Goal: Task Accomplishment & Management: Manage account settings

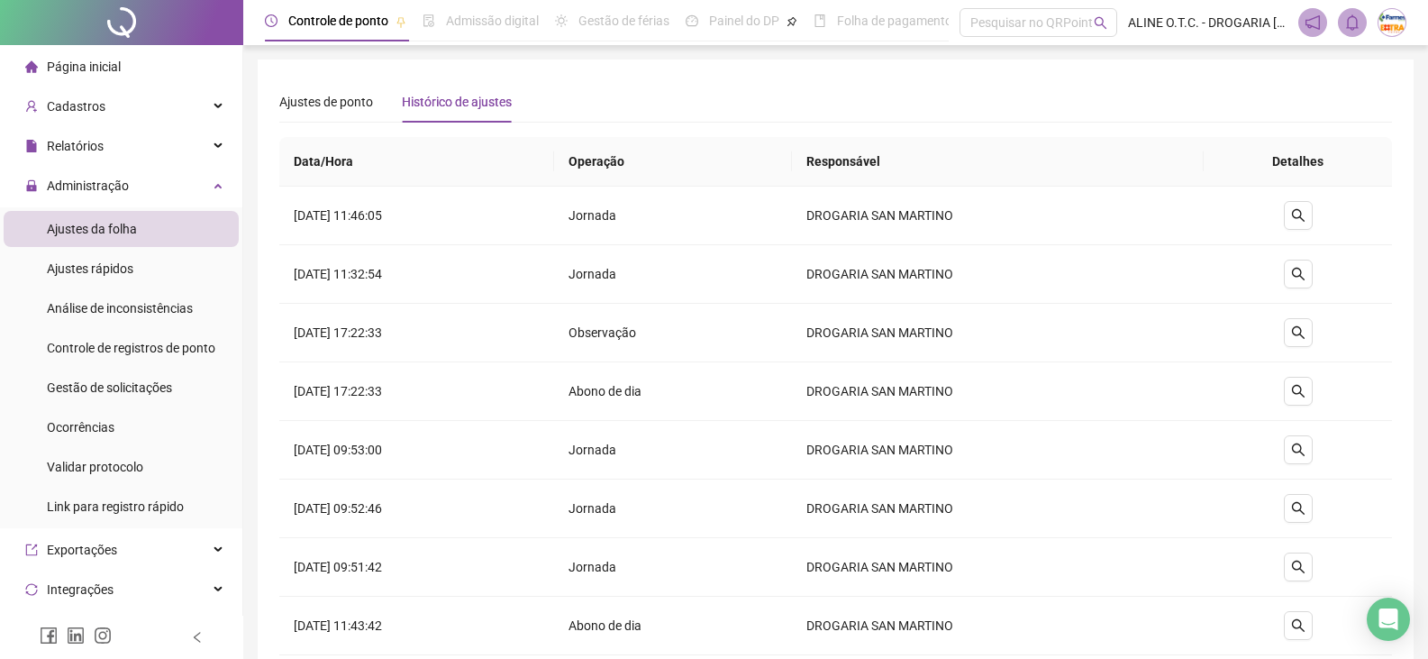
click at [99, 238] on div "Ajustes da folha" at bounding box center [92, 229] width 90 height 36
click at [129, 62] on li "Página inicial" at bounding box center [121, 67] width 235 height 36
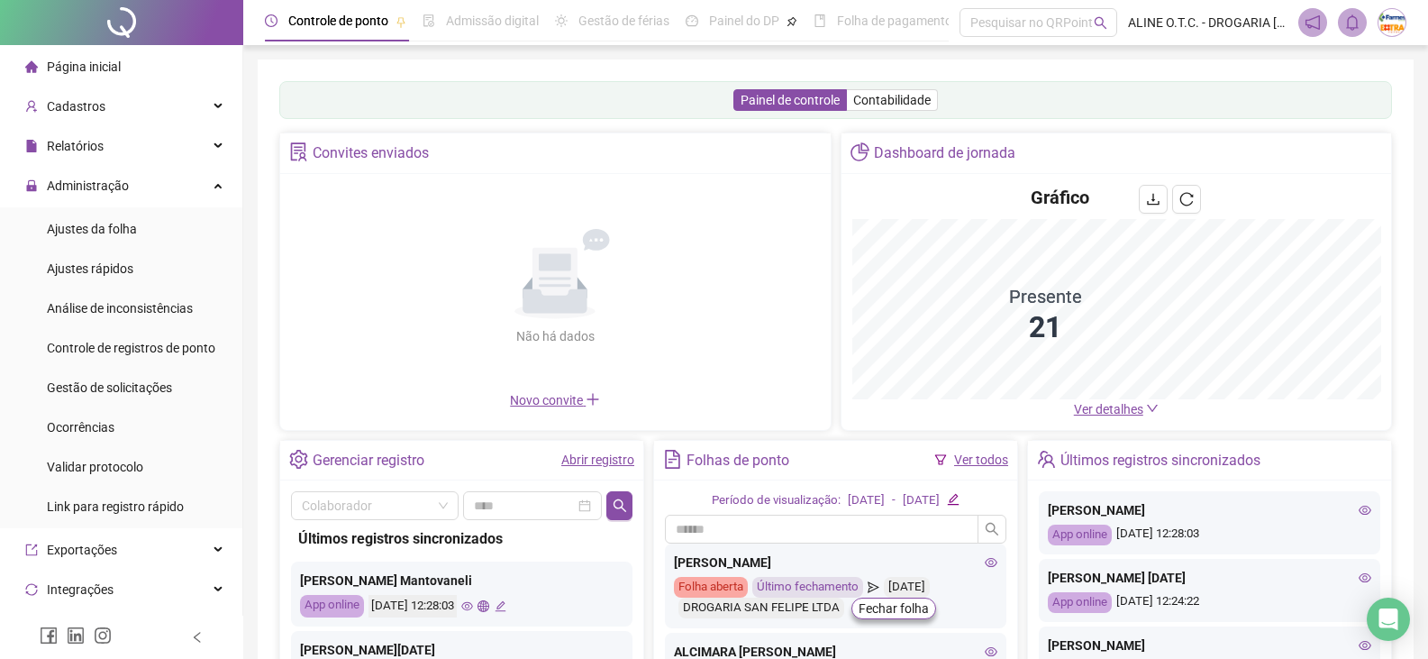
click at [1119, 412] on span "Ver detalhes" at bounding box center [1108, 409] width 69 height 14
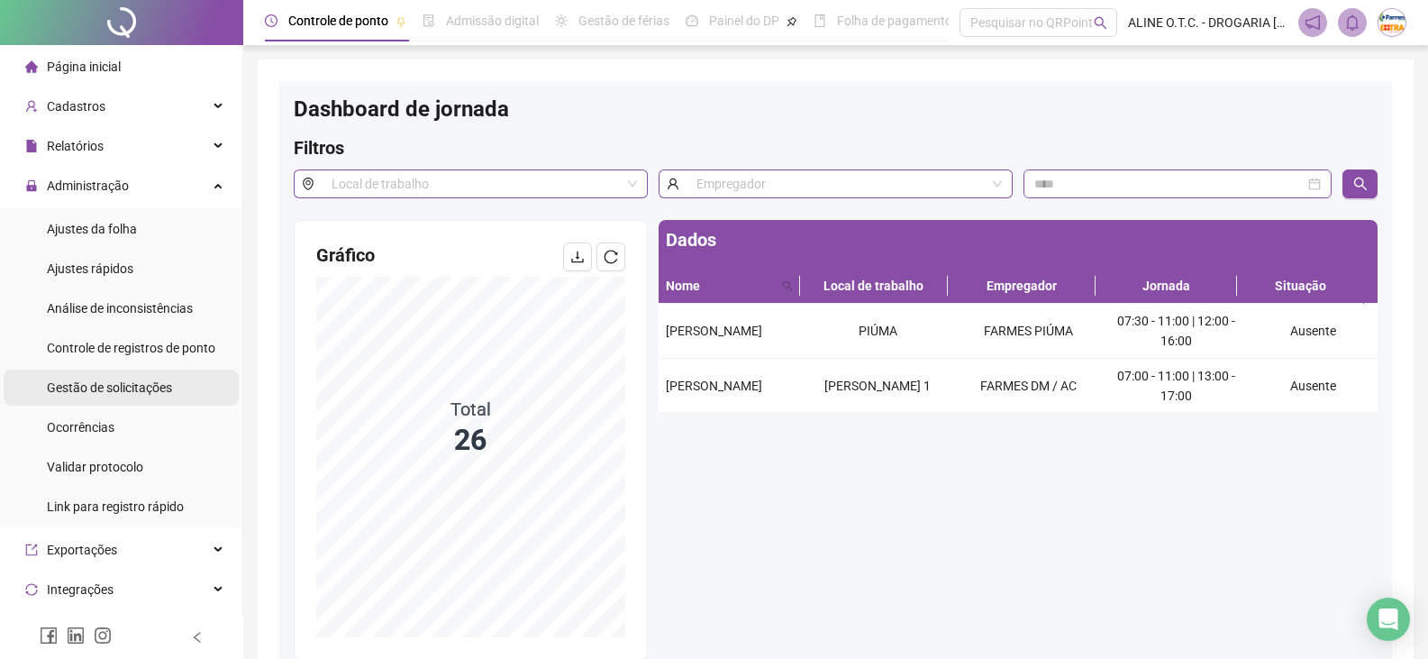
click at [128, 377] on div "Gestão de solicitações" at bounding box center [109, 387] width 125 height 36
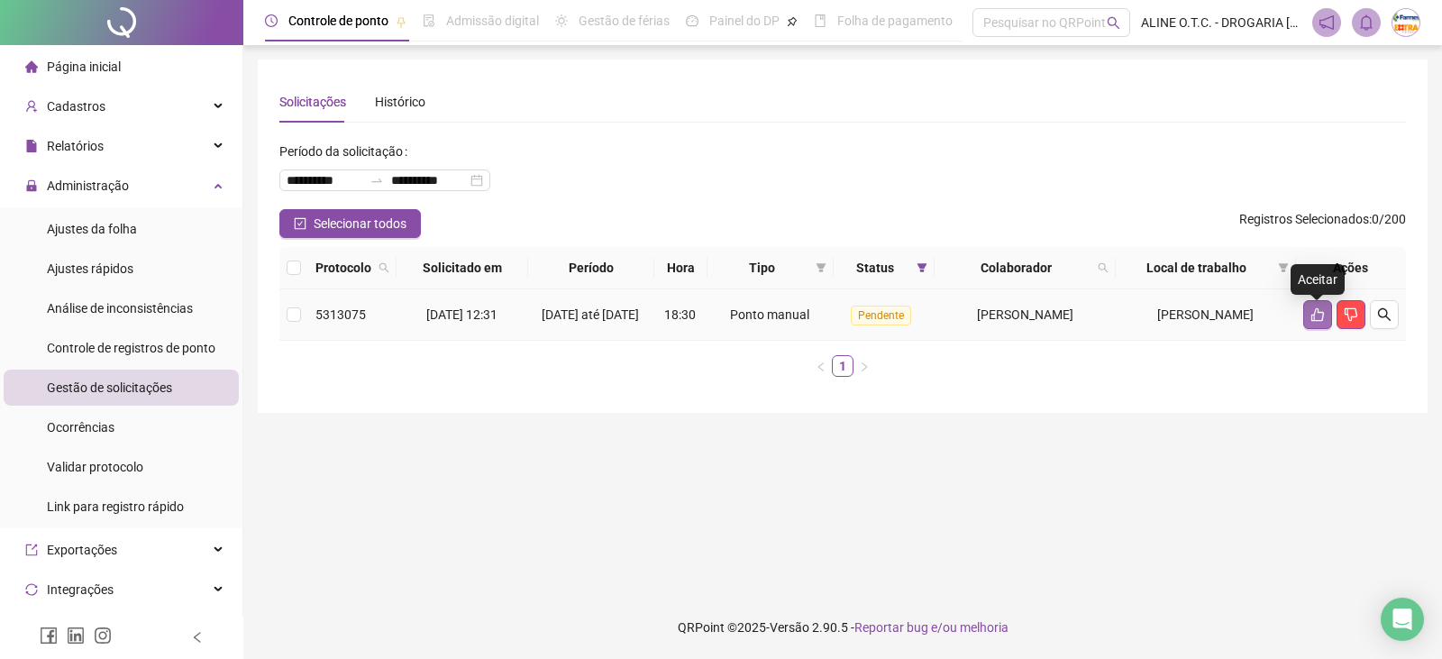
click at [1317, 322] on icon "like" at bounding box center [1317, 314] width 14 height 14
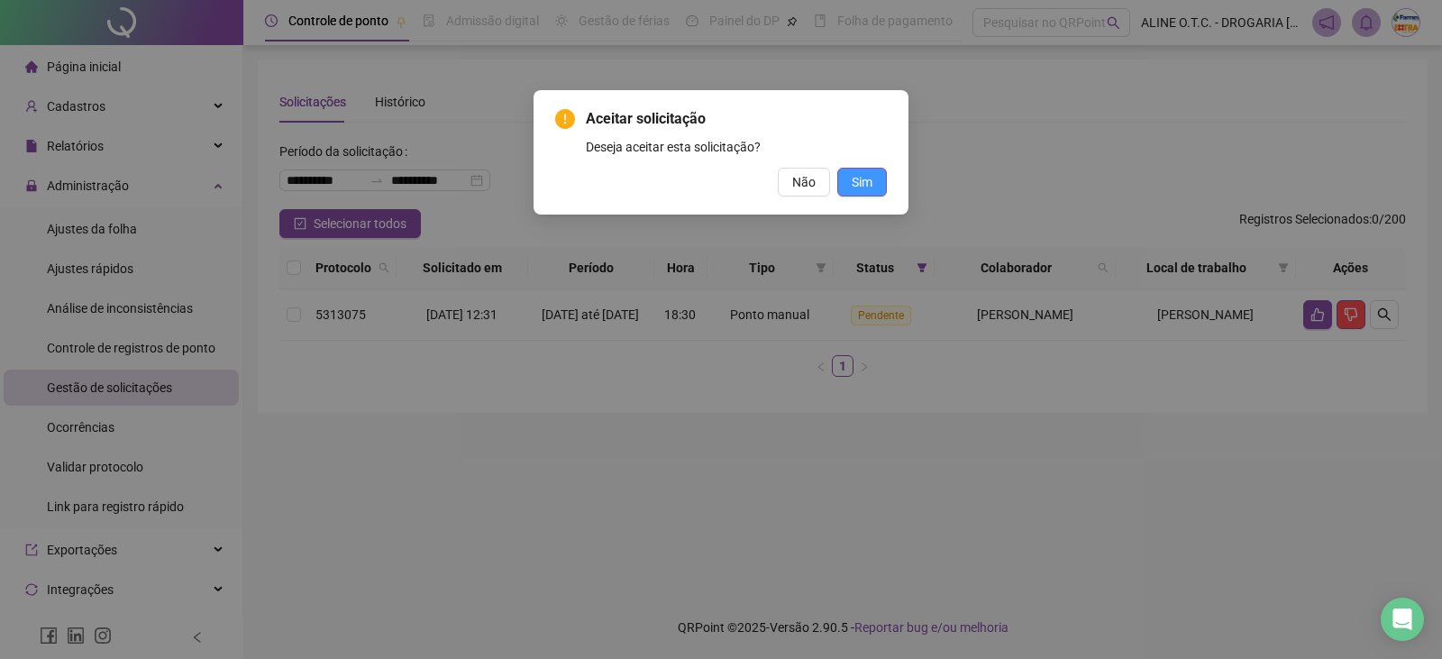
click at [847, 181] on button "Sim" at bounding box center [862, 182] width 50 height 29
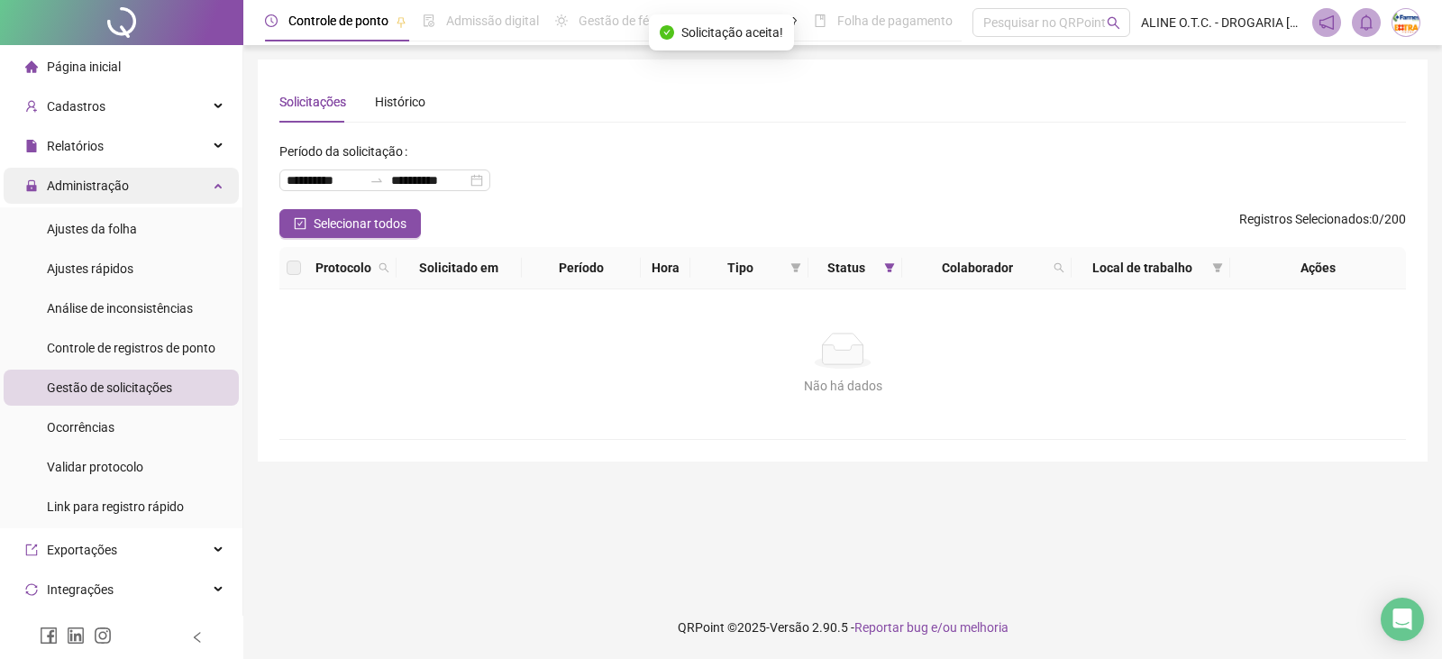
click at [82, 185] on span "Administração" at bounding box center [88, 185] width 82 height 14
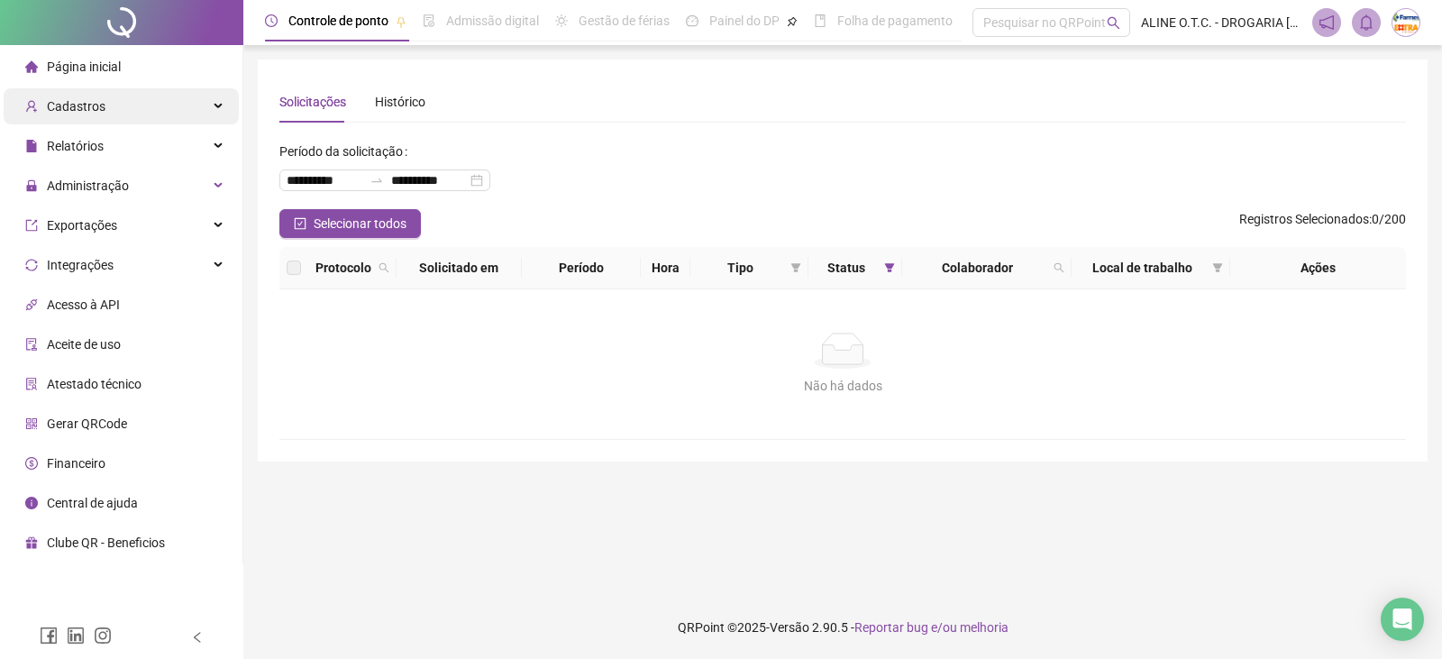
click at [105, 104] on div "Cadastros" at bounding box center [121, 106] width 235 height 36
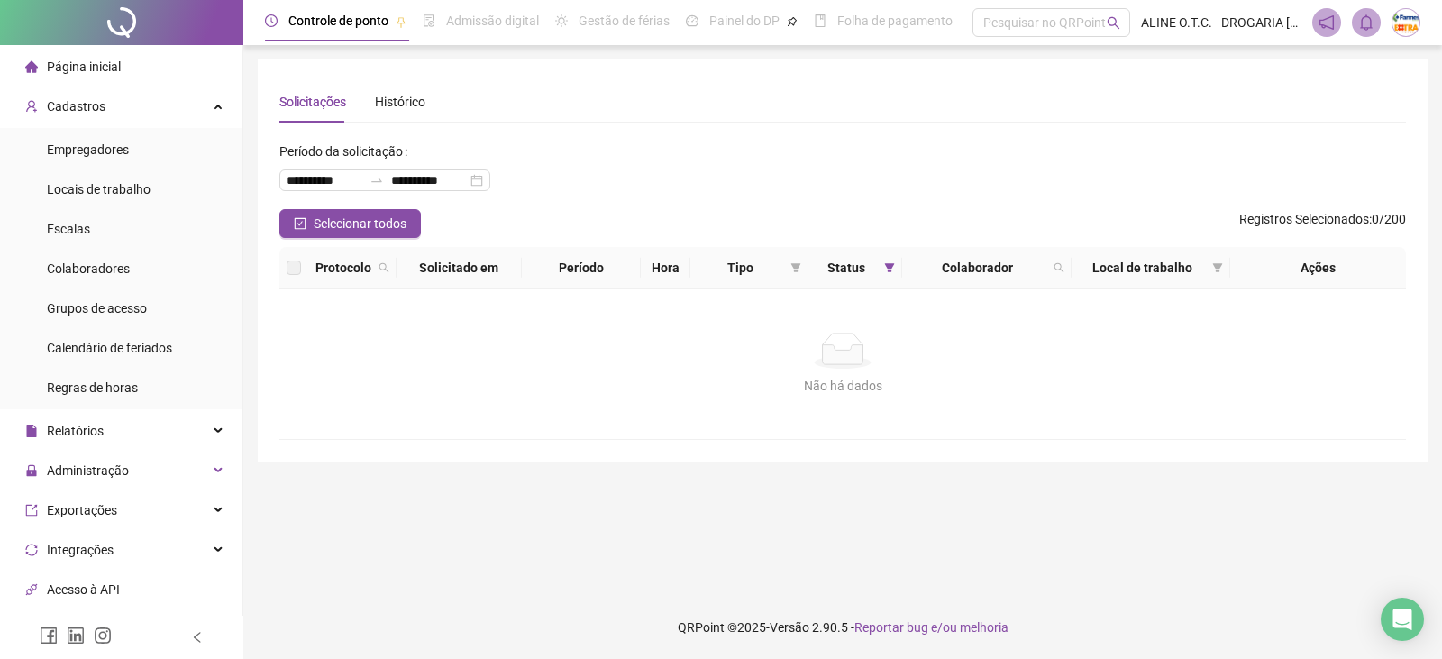
click at [108, 66] on span "Página inicial" at bounding box center [84, 66] width 74 height 14
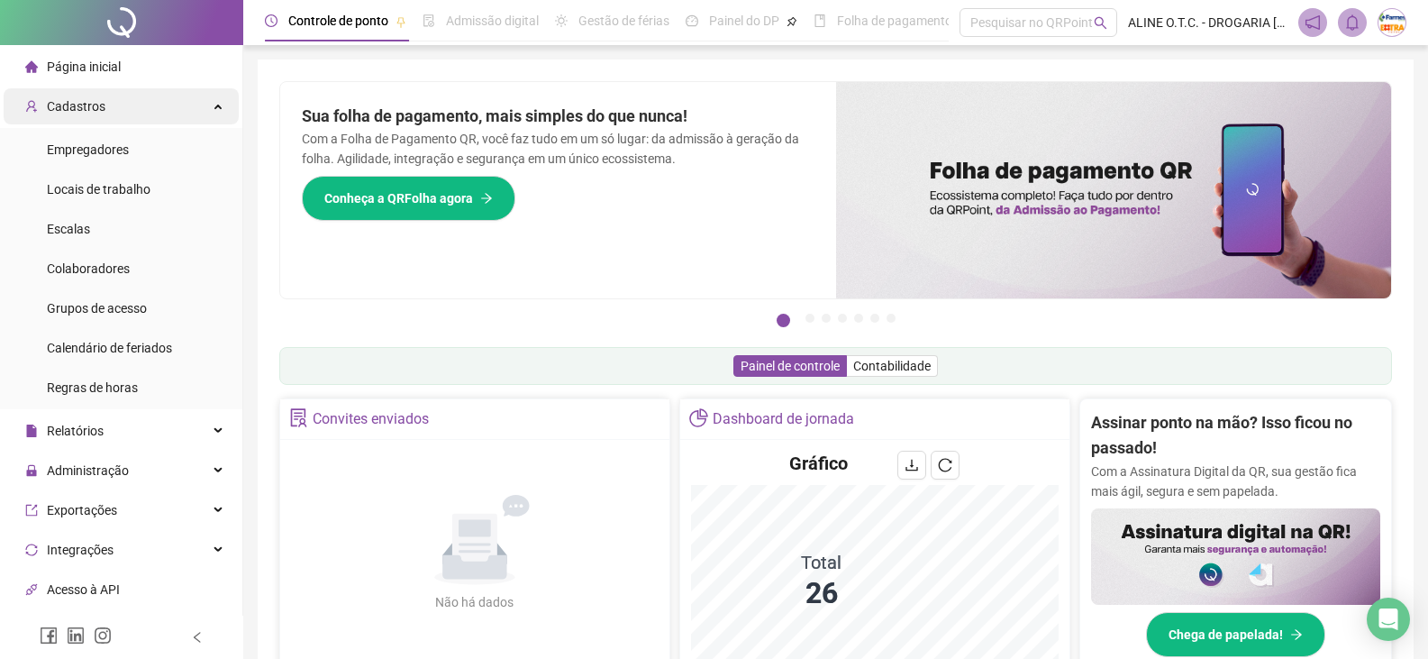
click at [171, 99] on div "Cadastros" at bounding box center [121, 106] width 235 height 36
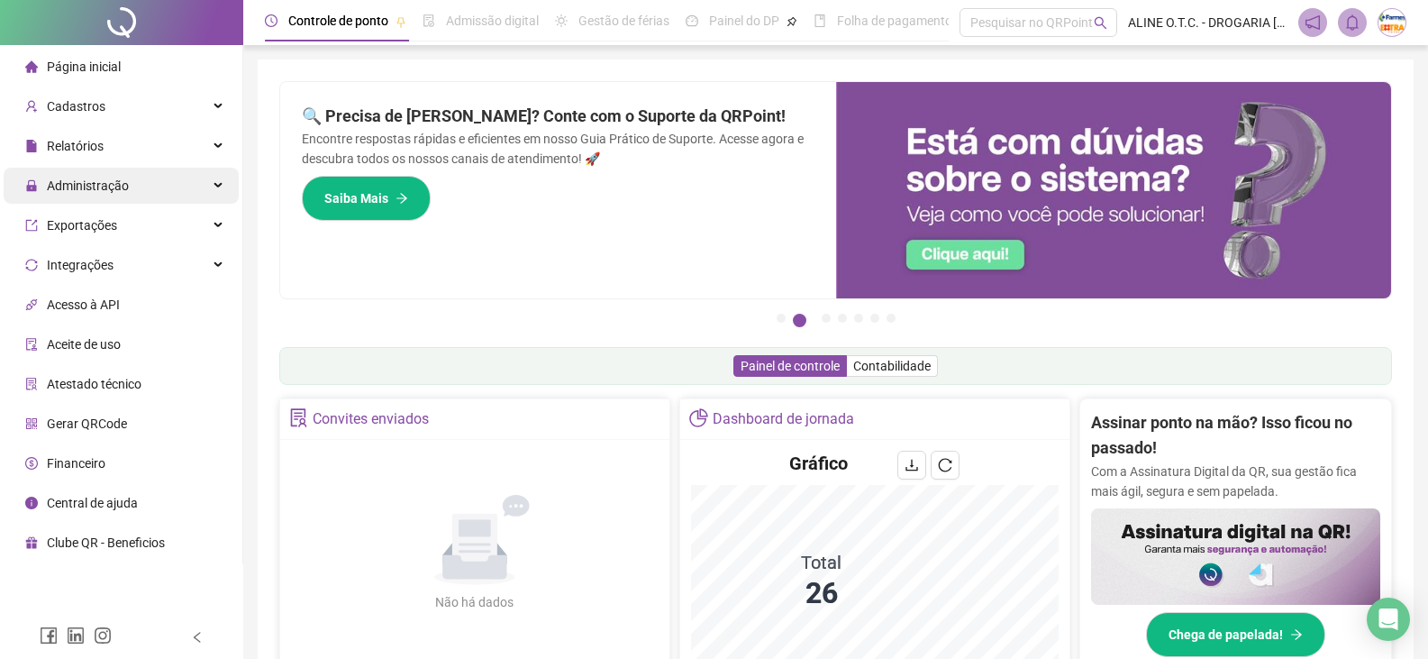
click at [179, 190] on div "Administração" at bounding box center [121, 186] width 235 height 36
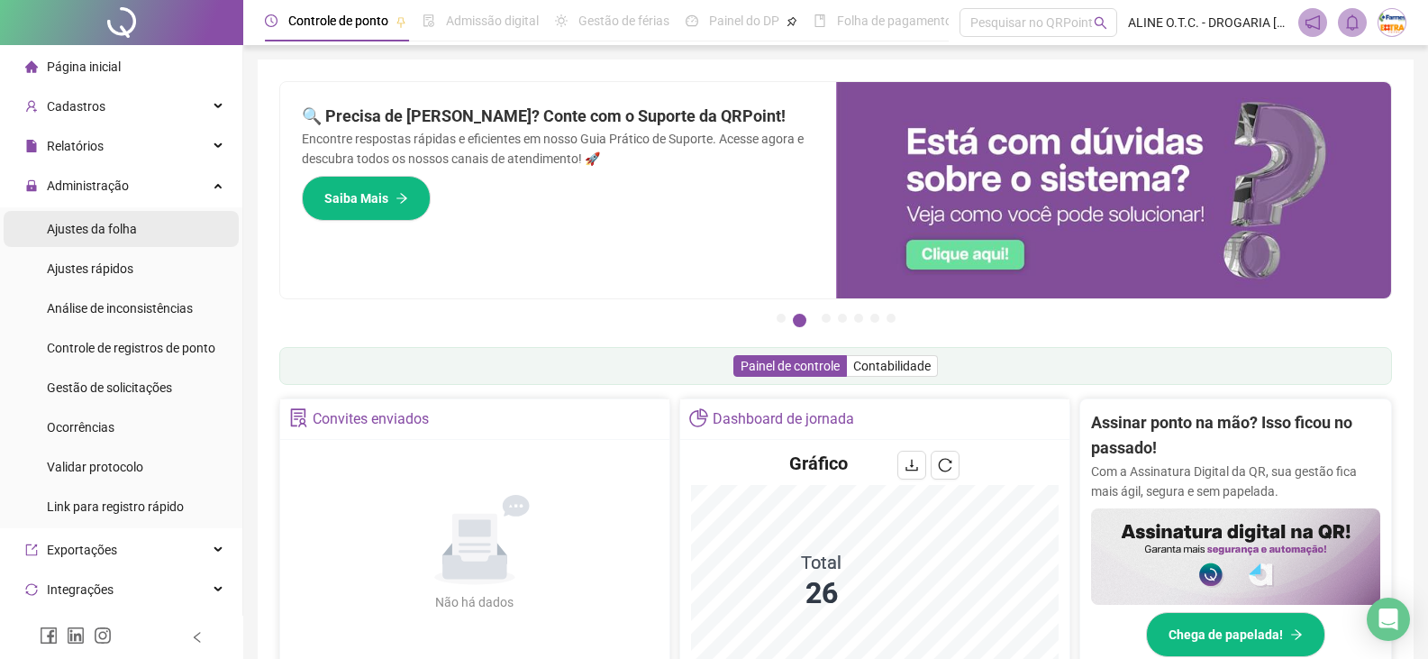
click at [153, 233] on li "Ajustes da folha" at bounding box center [121, 229] width 235 height 36
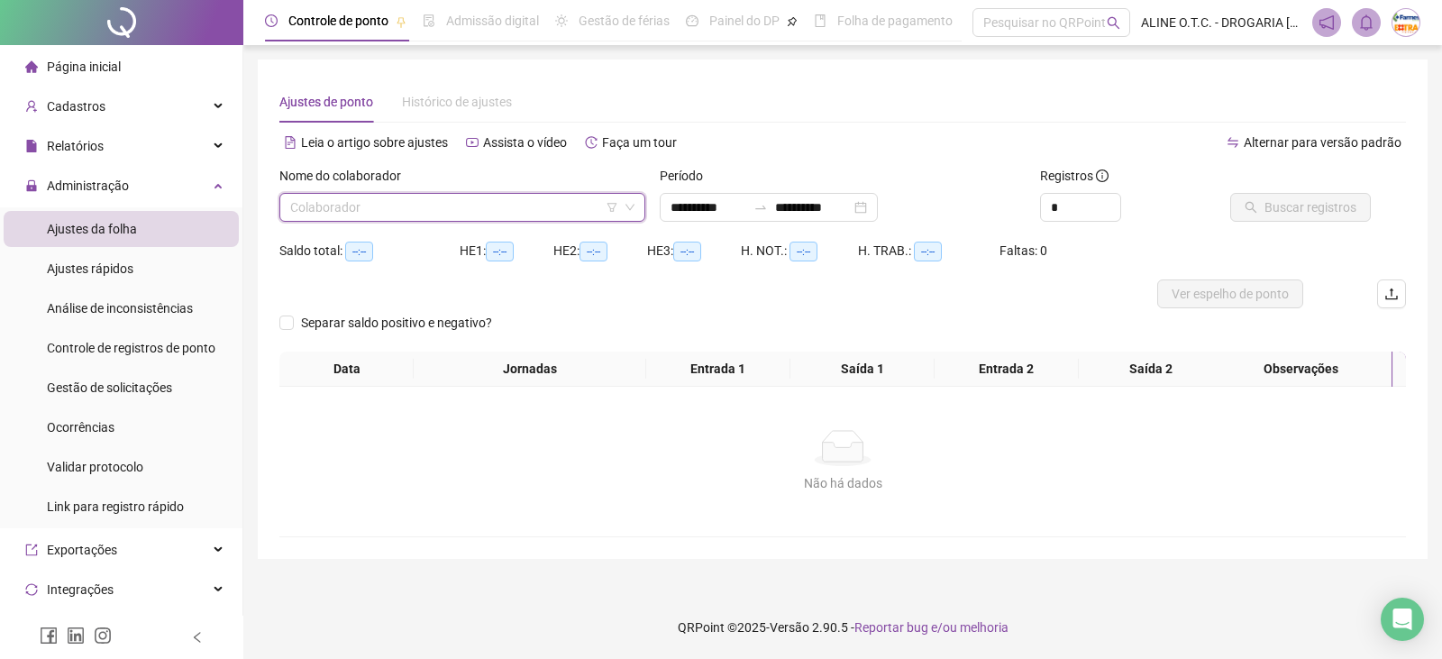
click at [526, 208] on input "search" at bounding box center [454, 207] width 328 height 27
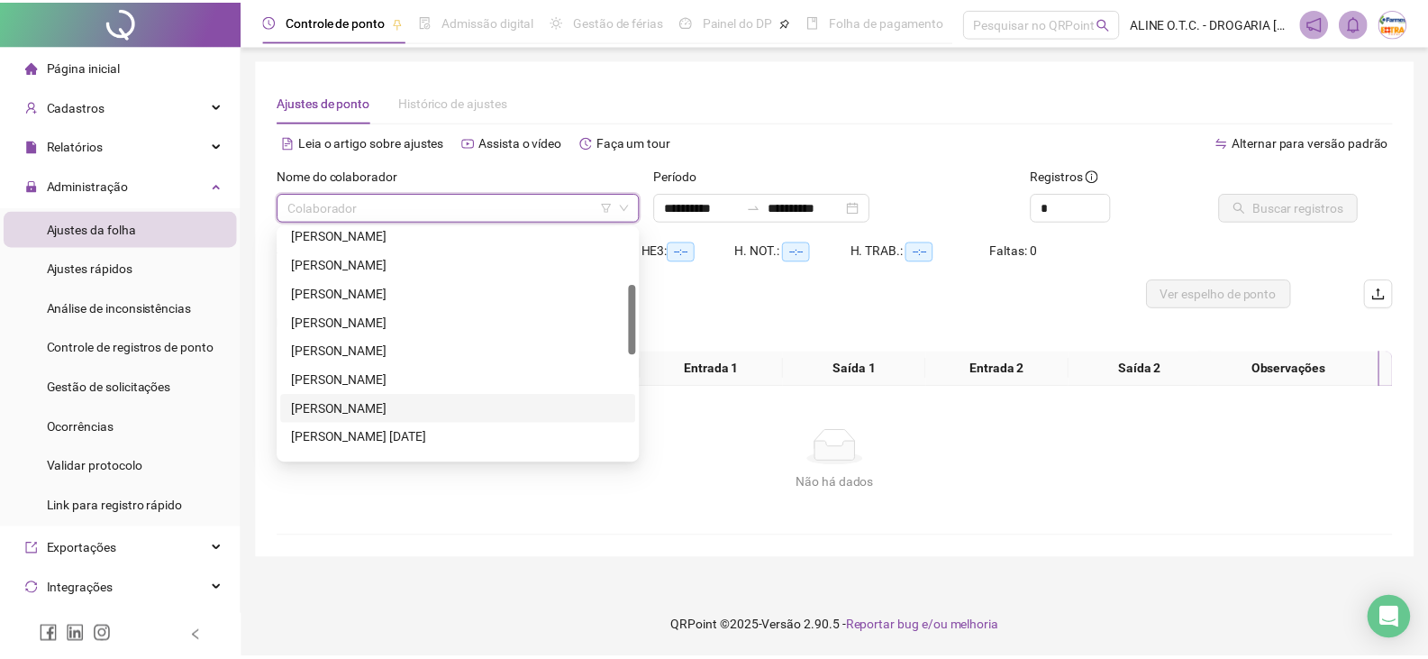
scroll to position [360, 0]
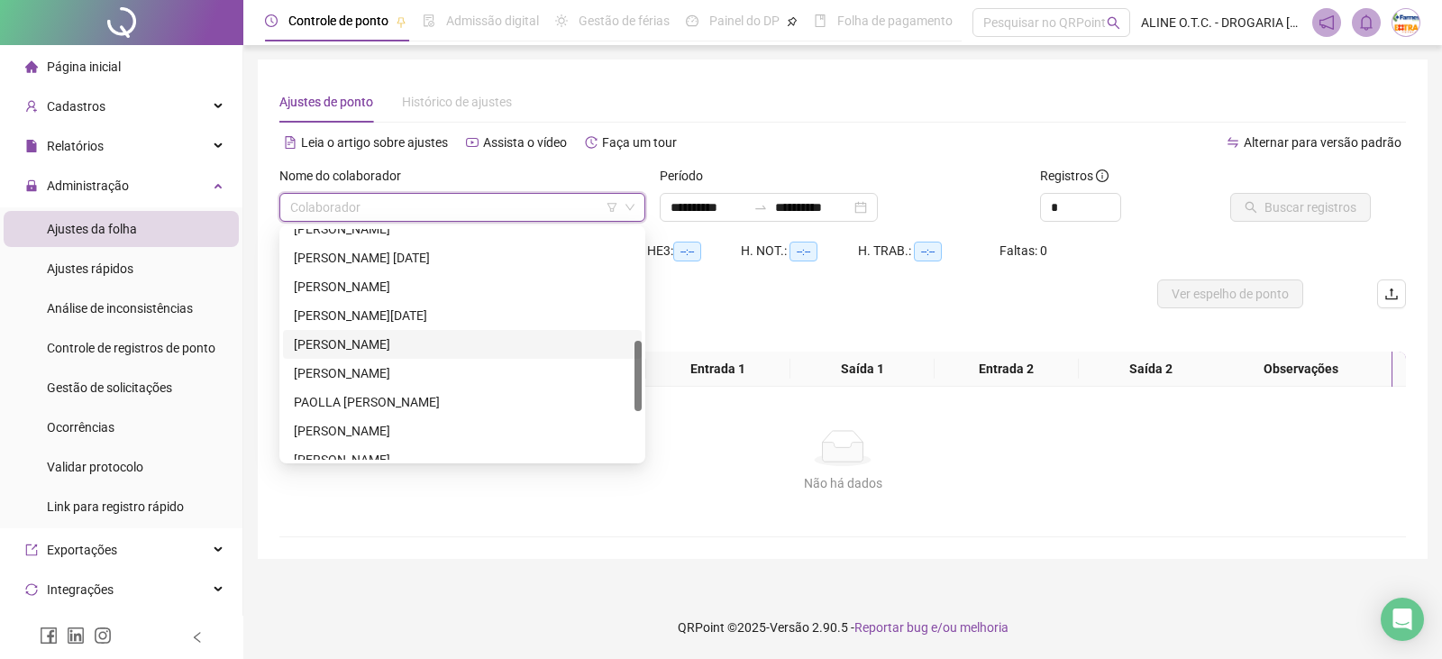
click at [400, 342] on div "[PERSON_NAME]" at bounding box center [462, 344] width 337 height 20
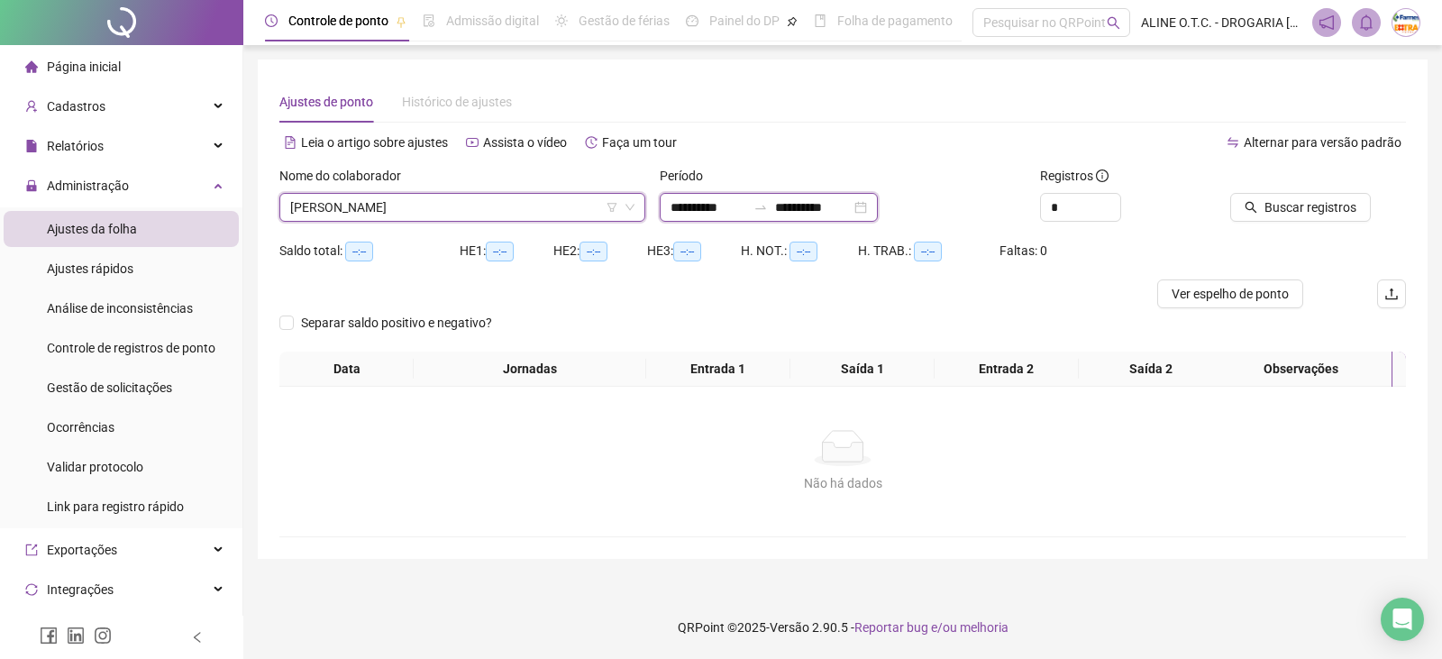
click at [721, 209] on input "**********" at bounding box center [708, 207] width 76 height 20
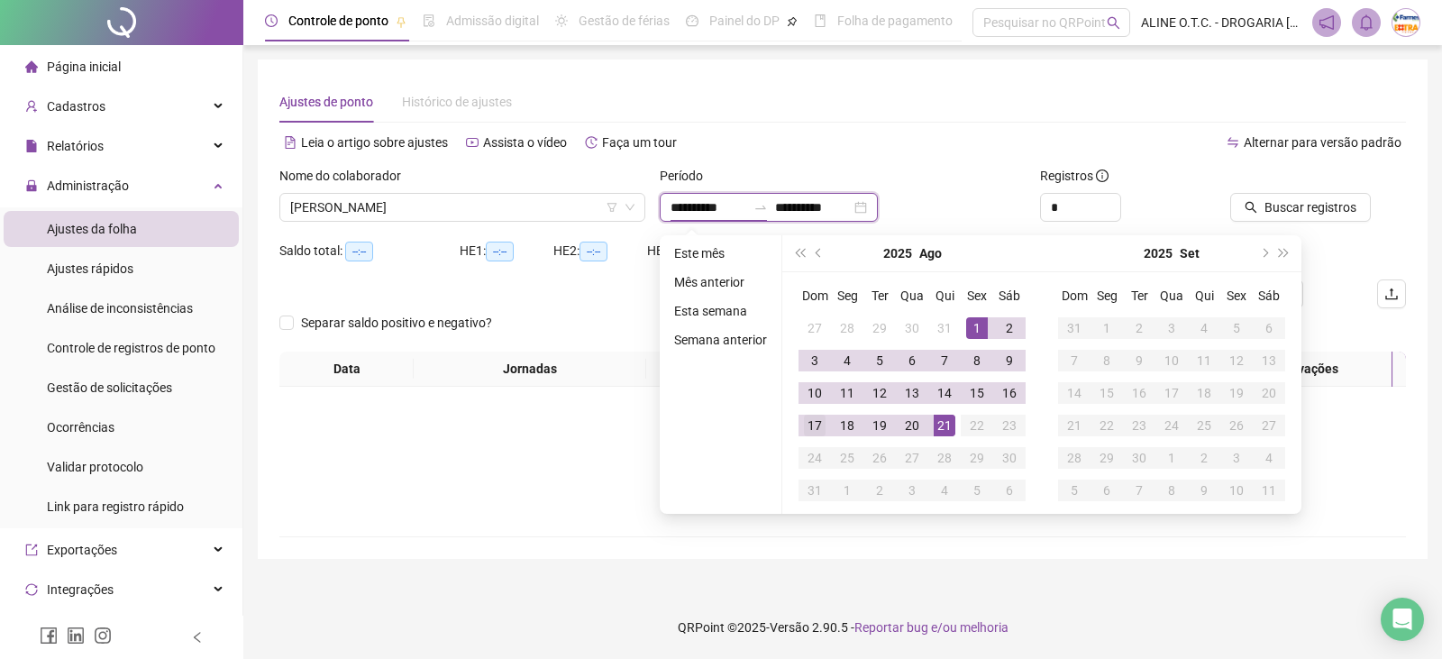
type input "**********"
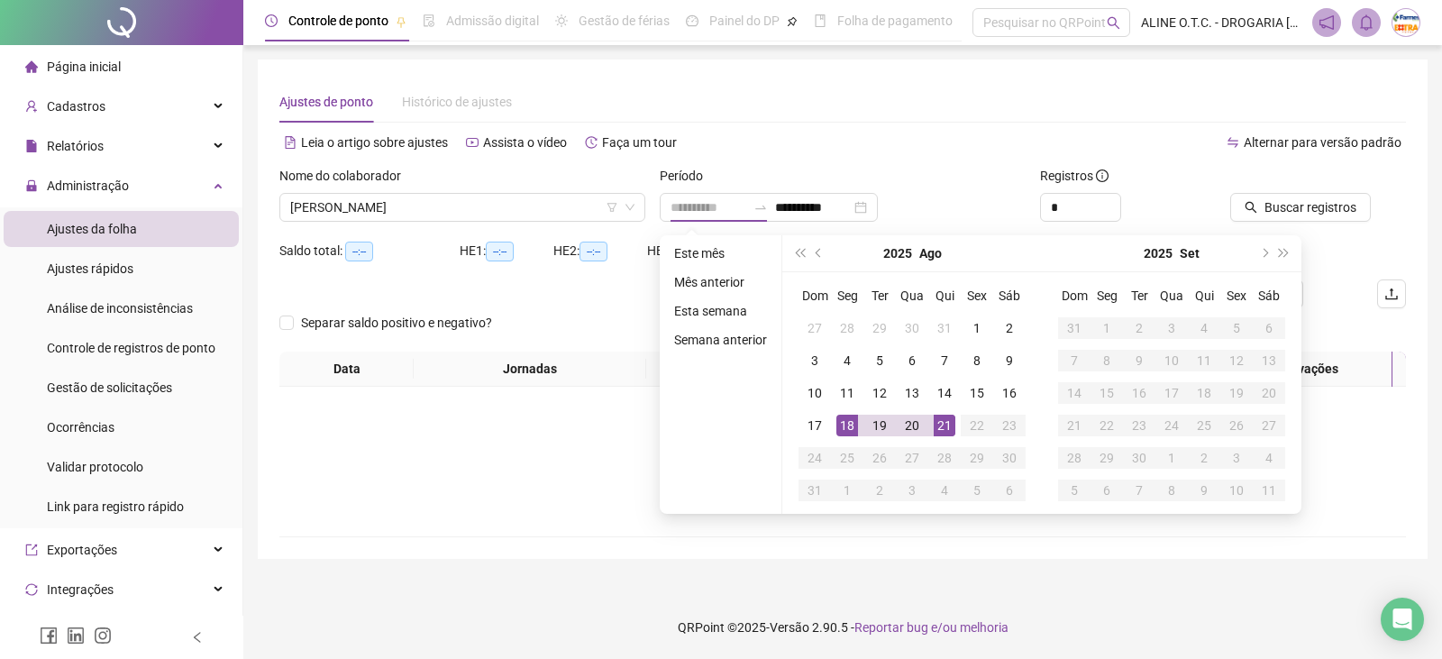
click at [845, 425] on div "18" at bounding box center [847, 425] width 22 height 22
type input "**********"
click at [944, 429] on div "21" at bounding box center [944, 425] width 22 height 22
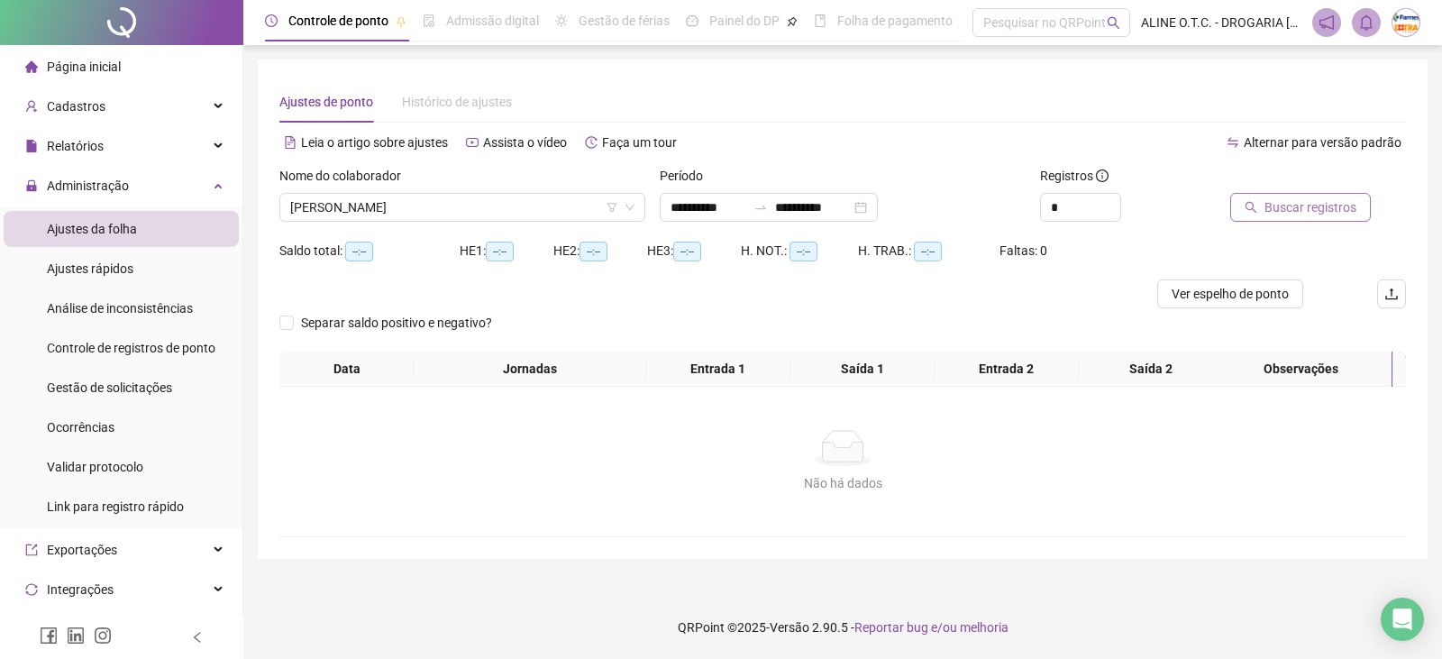
click at [1270, 203] on span "Buscar registros" at bounding box center [1310, 207] width 92 height 20
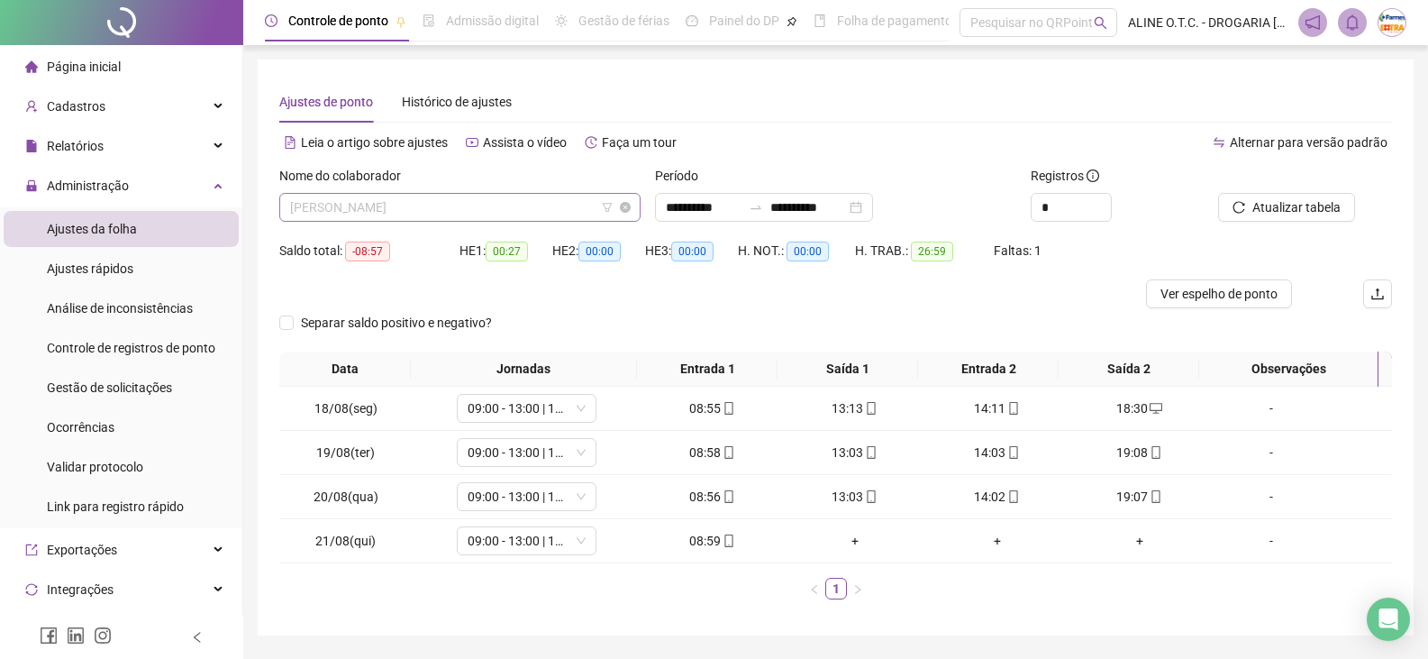
click at [504, 199] on span "[PERSON_NAME]" at bounding box center [460, 207] width 340 height 27
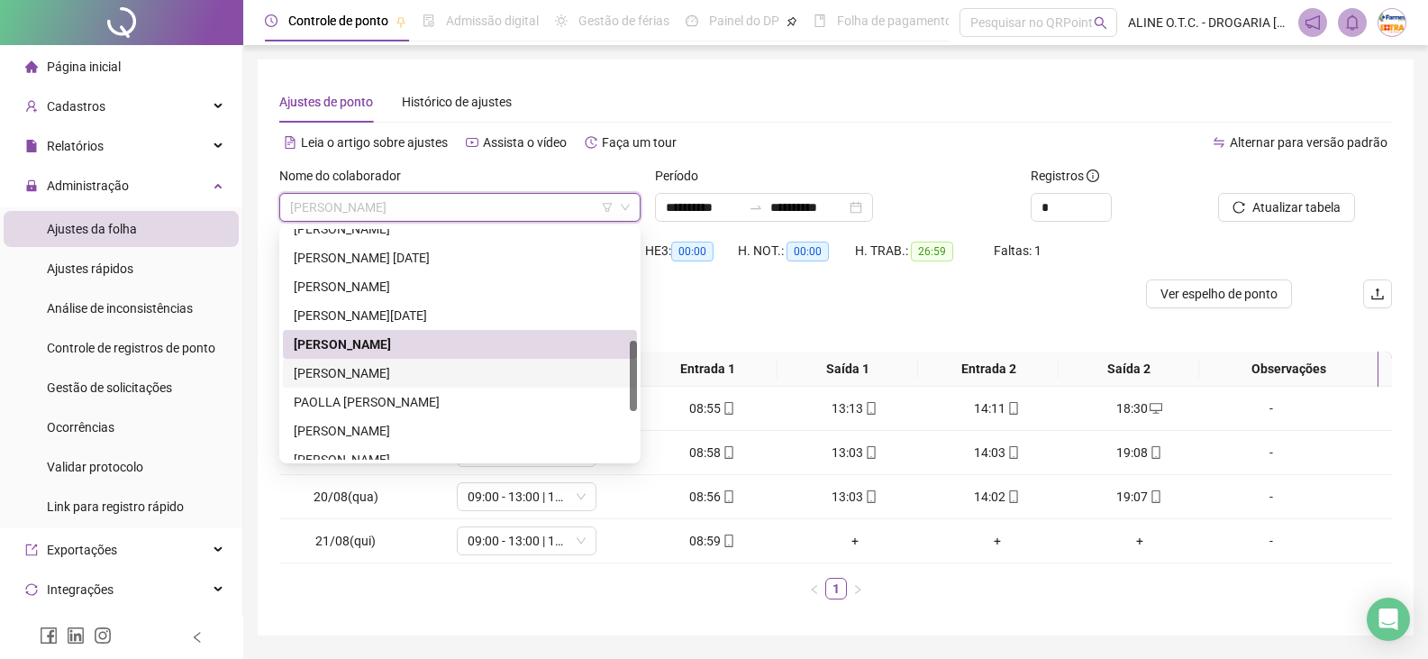
click at [446, 371] on div "[PERSON_NAME]" at bounding box center [460, 373] width 332 height 20
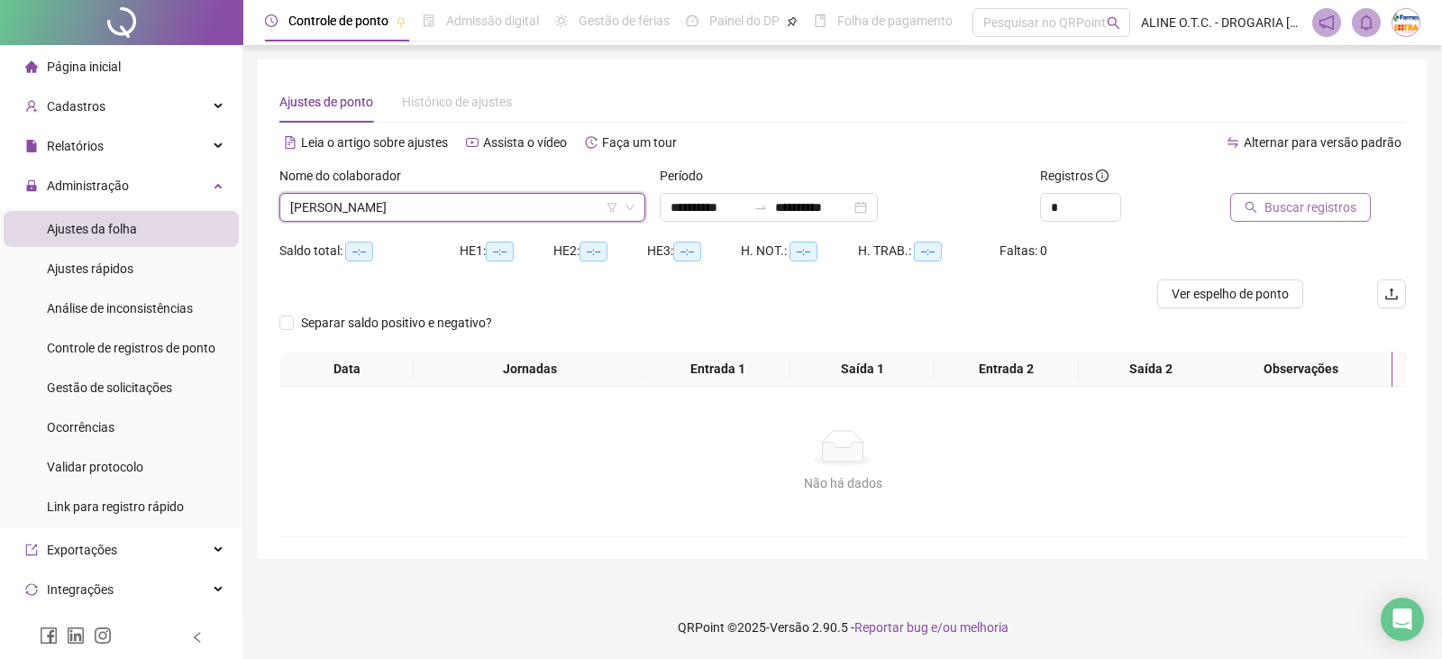
click at [1289, 211] on span "Buscar registros" at bounding box center [1310, 207] width 92 height 20
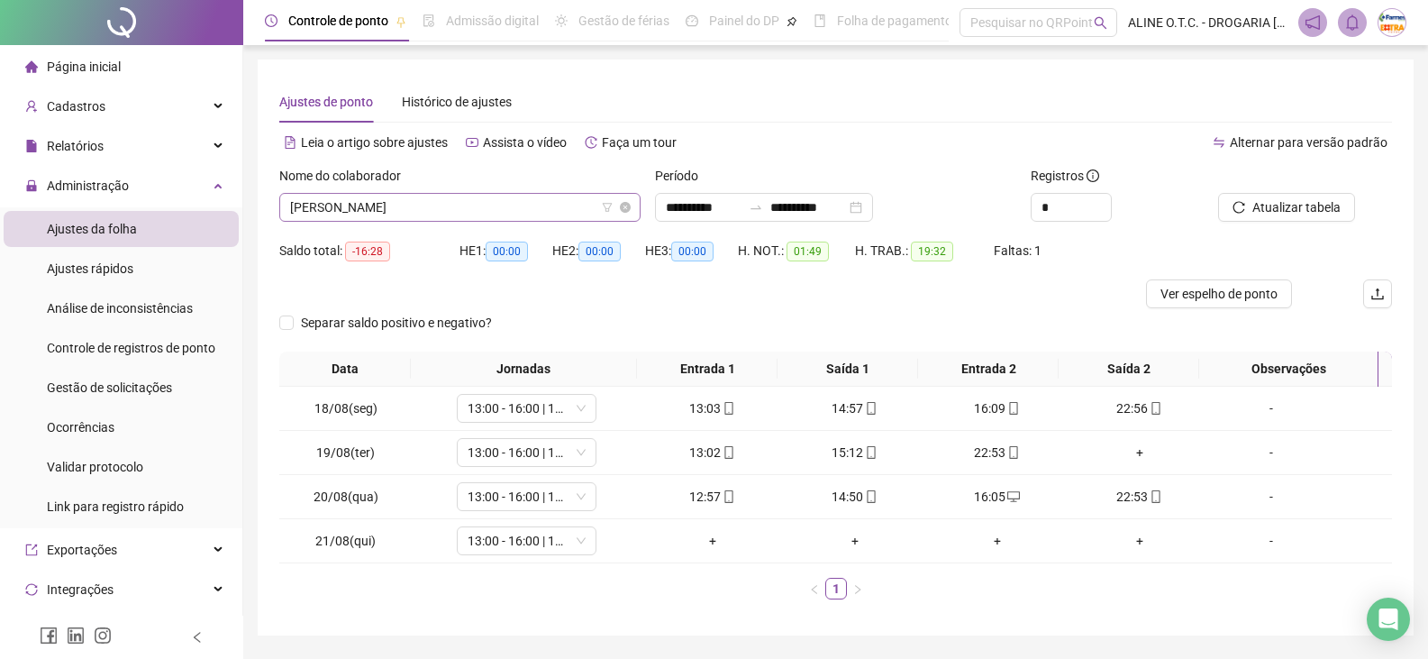
drag, startPoint x: 404, startPoint y: 209, endPoint x: 413, endPoint y: 204, distance: 10.5
click at [409, 205] on span "[PERSON_NAME]" at bounding box center [460, 207] width 340 height 27
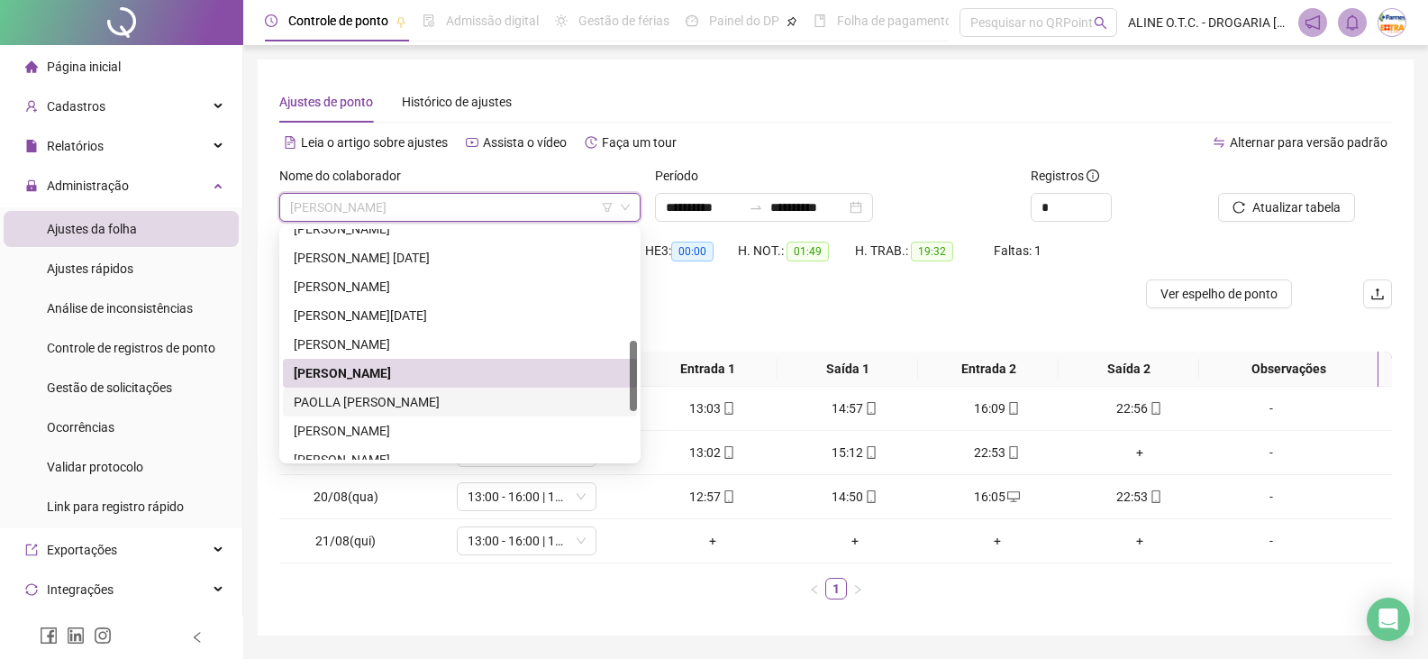
click at [439, 399] on div "PAOLLA [PERSON_NAME]" at bounding box center [460, 402] width 332 height 20
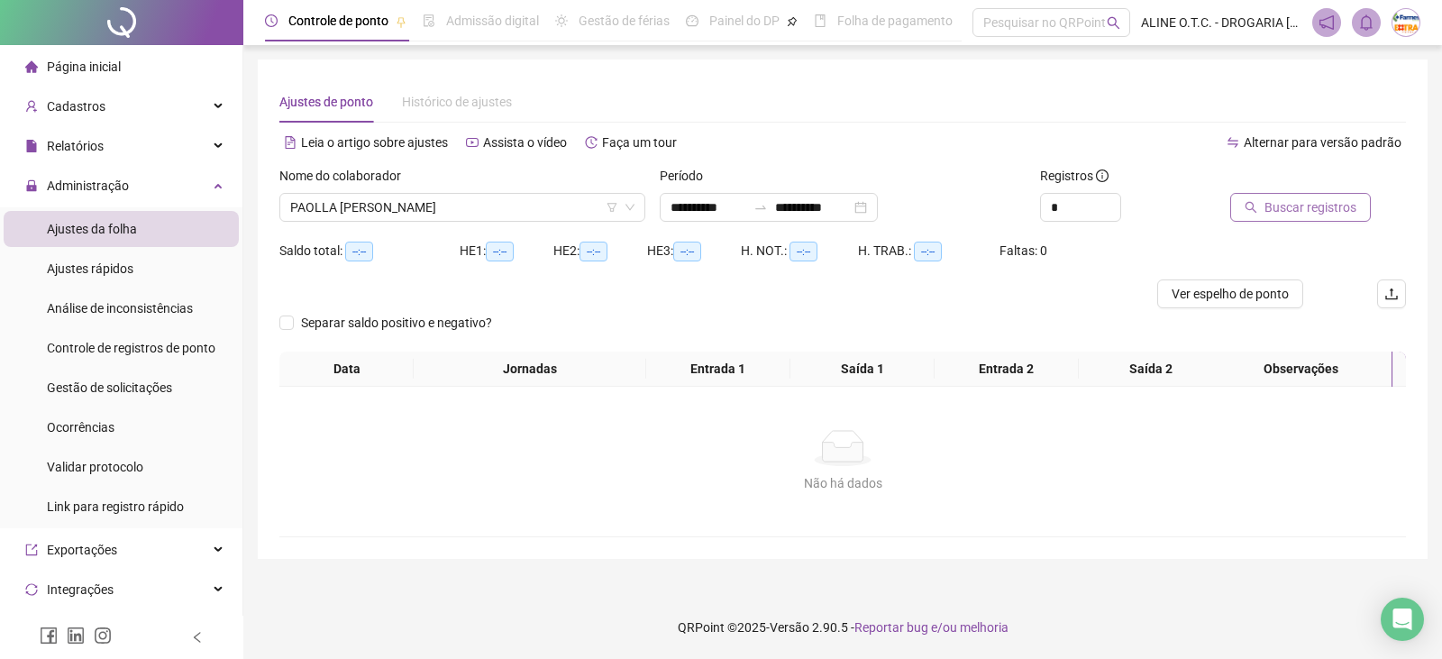
click at [1294, 210] on span "Buscar registros" at bounding box center [1310, 207] width 92 height 20
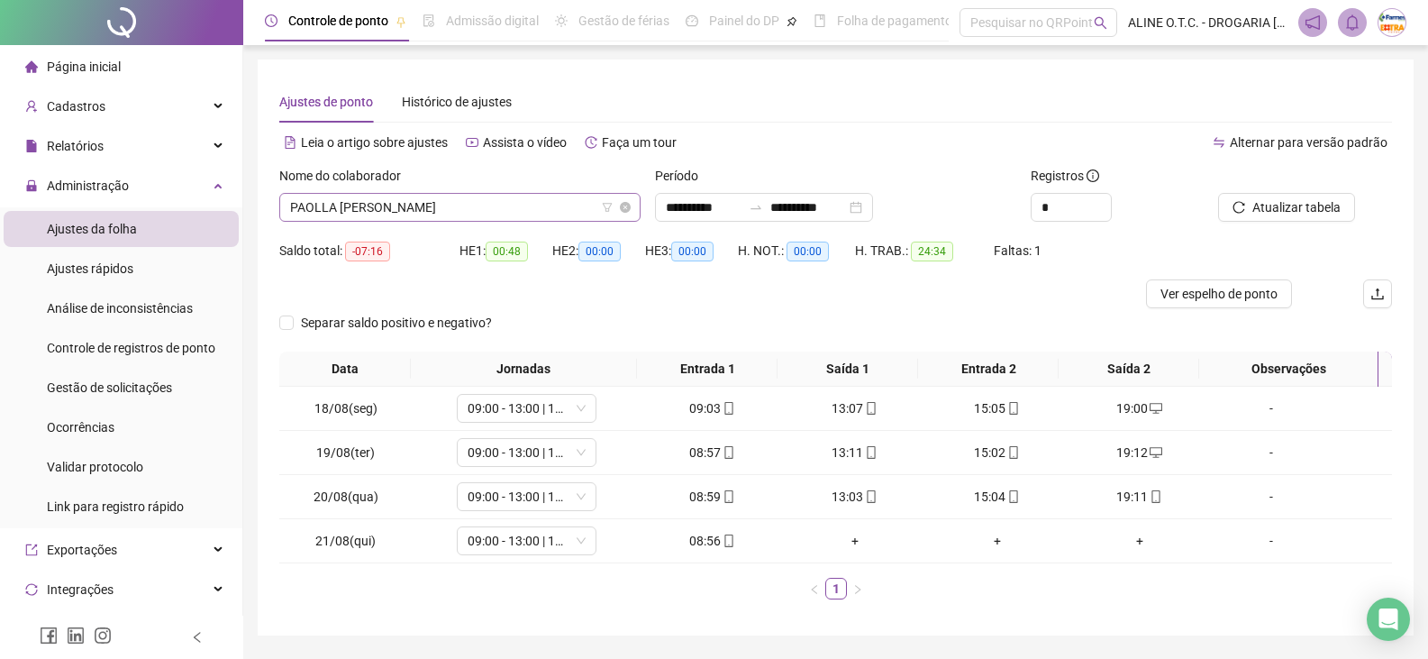
click at [409, 213] on span "PAOLLA [PERSON_NAME]" at bounding box center [460, 207] width 340 height 27
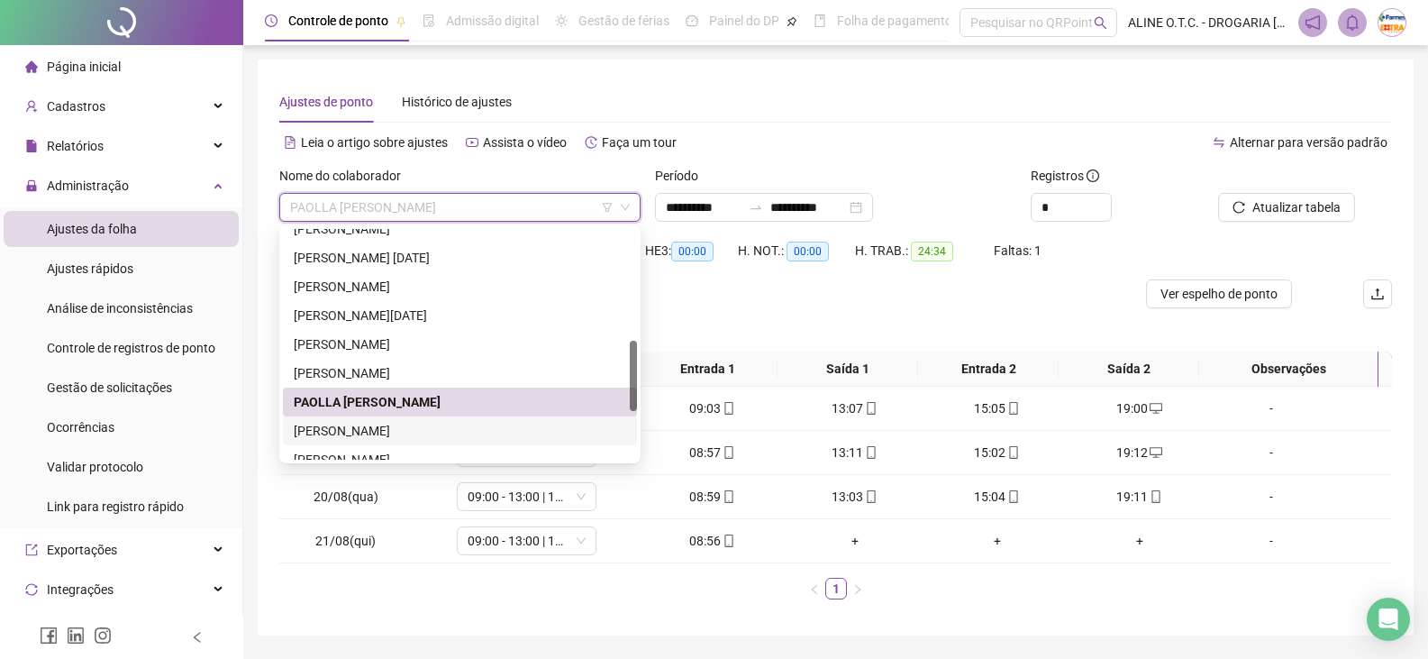
click at [407, 430] on div "[PERSON_NAME]" at bounding box center [460, 431] width 332 height 20
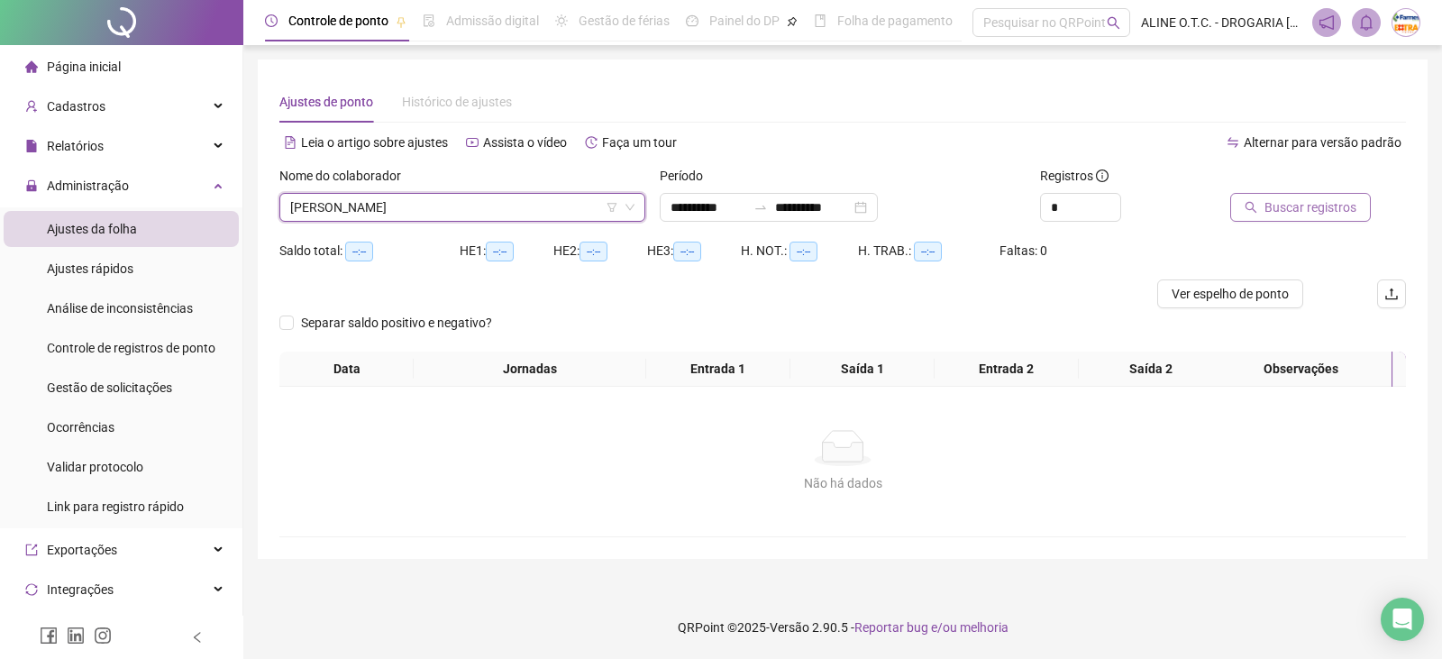
click at [1262, 207] on button "Buscar registros" at bounding box center [1300, 207] width 141 height 29
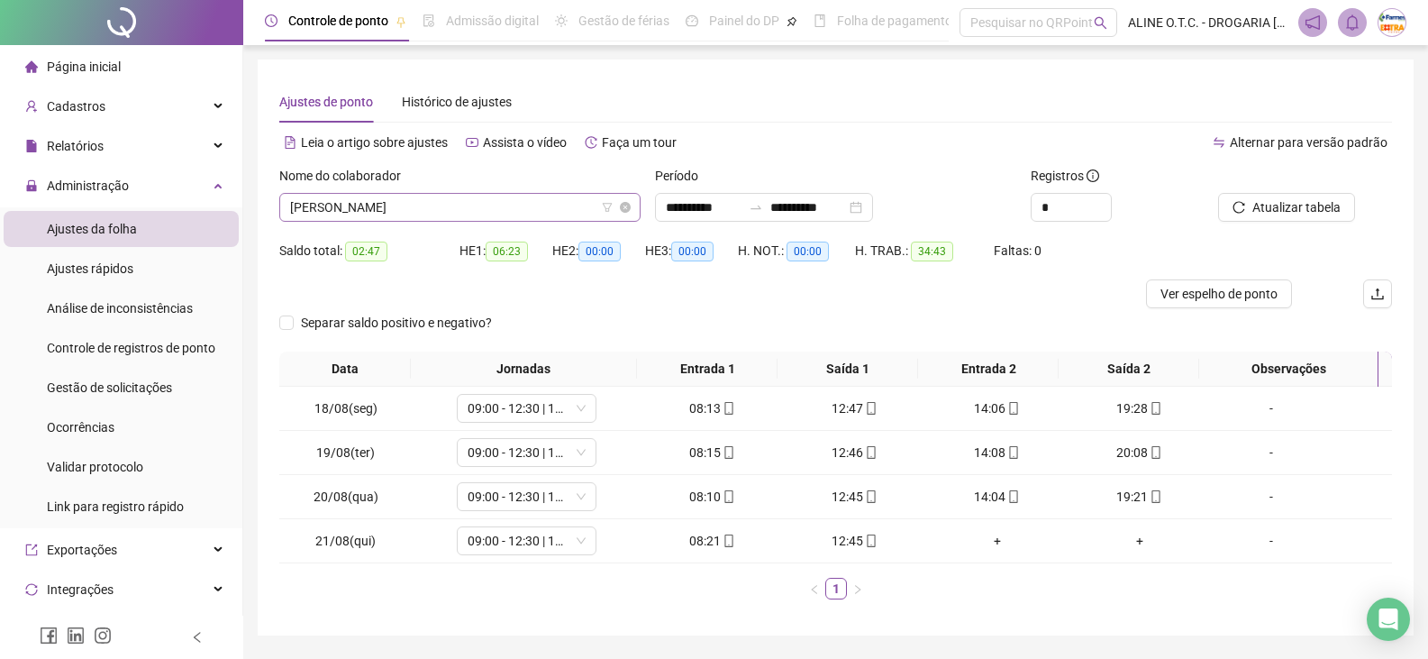
click at [381, 204] on span "[PERSON_NAME]" at bounding box center [460, 207] width 340 height 27
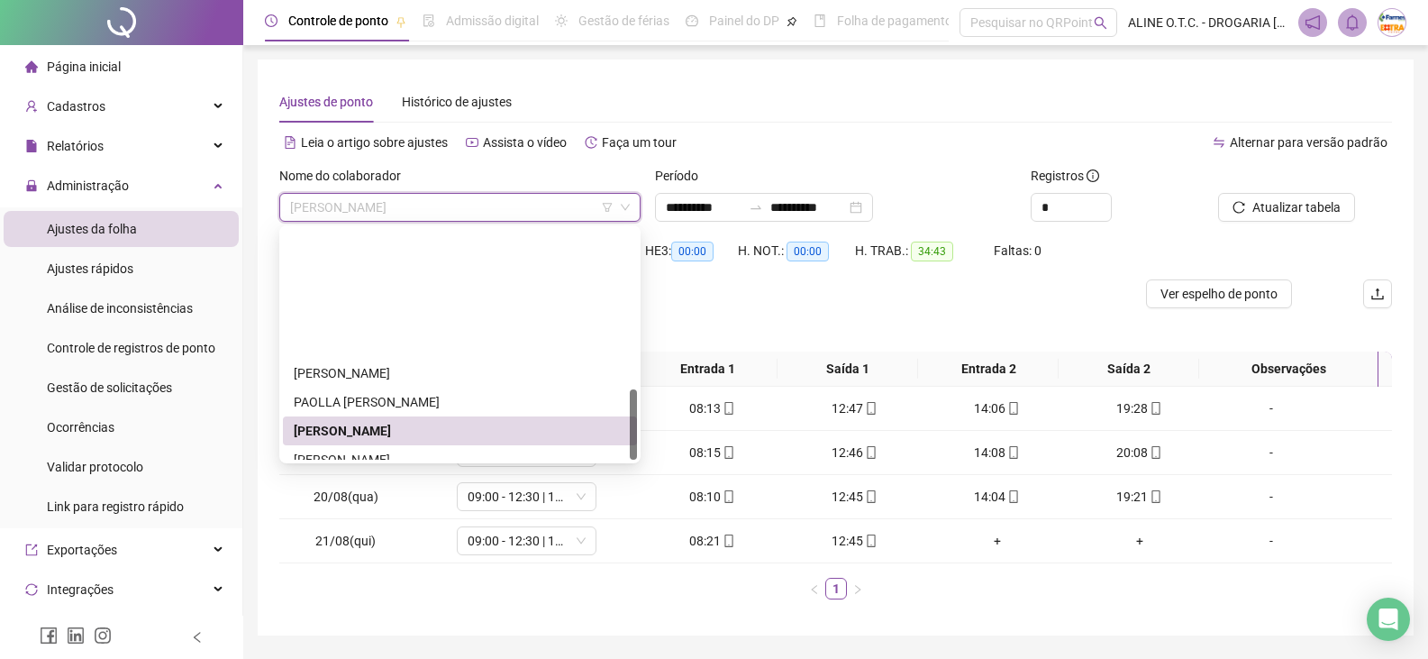
scroll to position [519, 0]
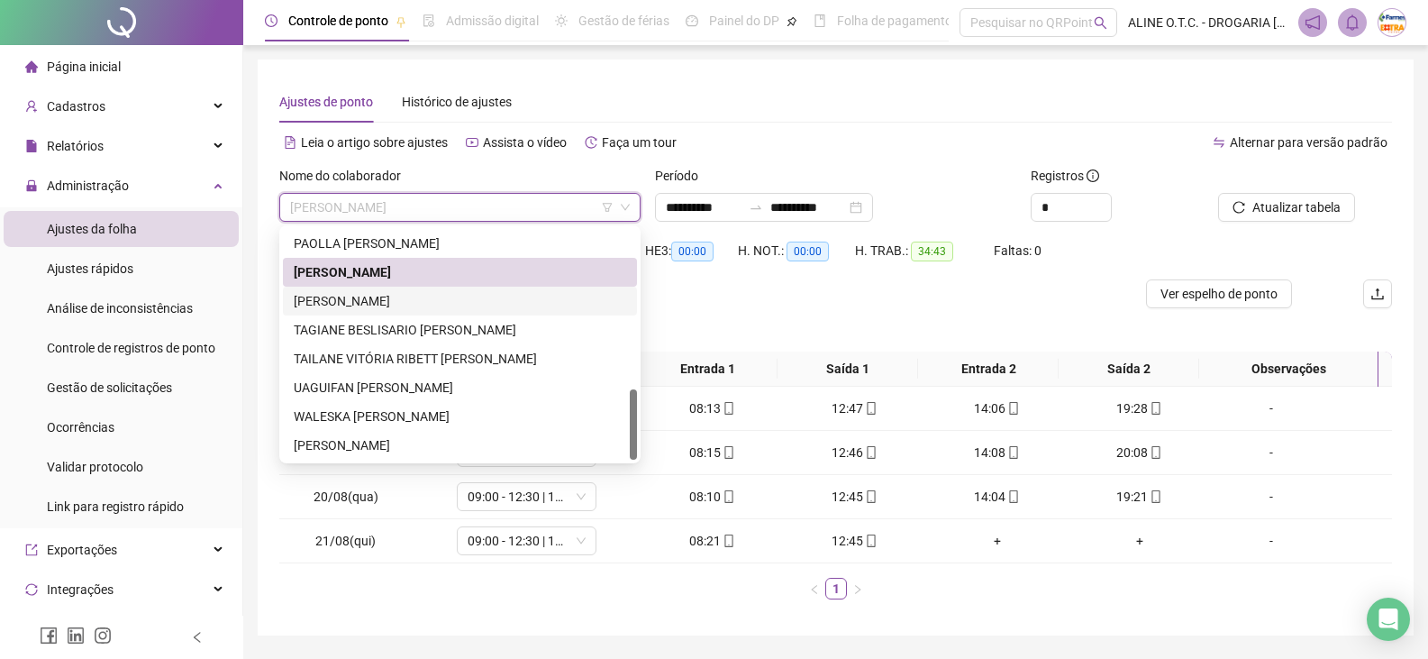
click at [405, 296] on div "[PERSON_NAME]" at bounding box center [460, 301] width 332 height 20
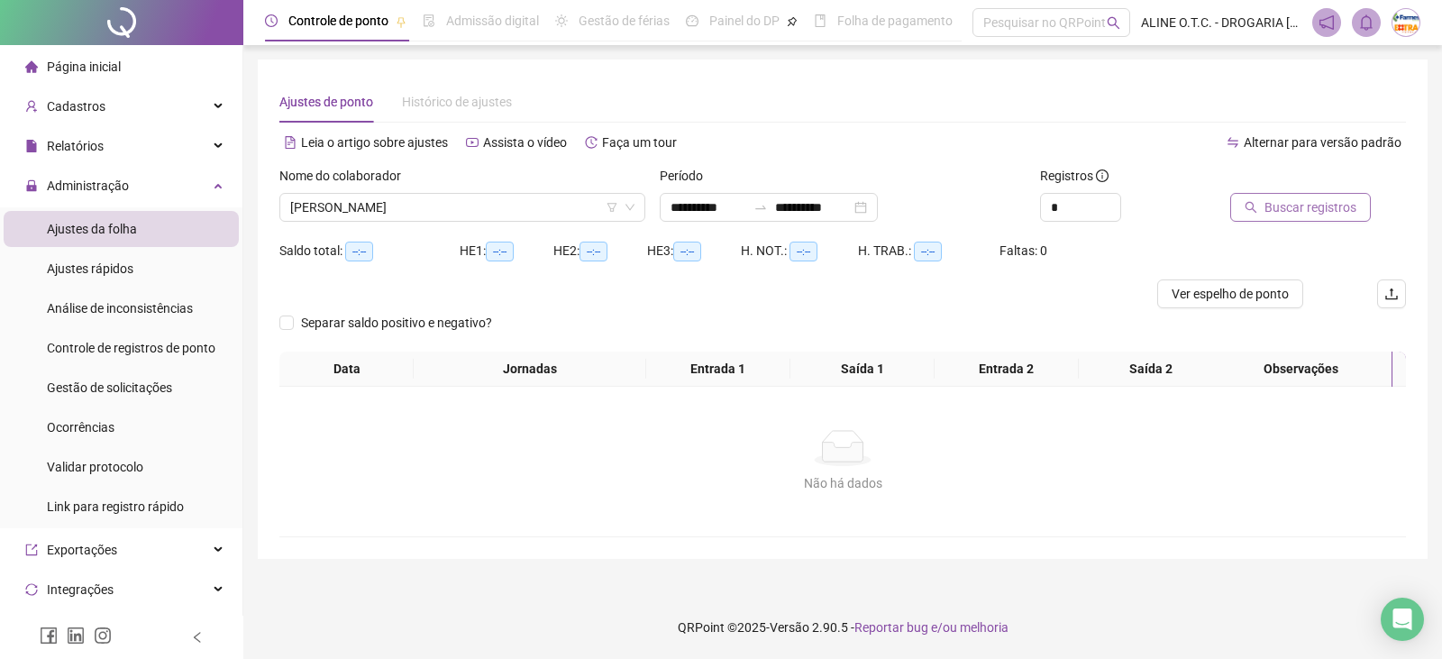
click at [1242, 194] on button "Buscar registros" at bounding box center [1300, 207] width 141 height 29
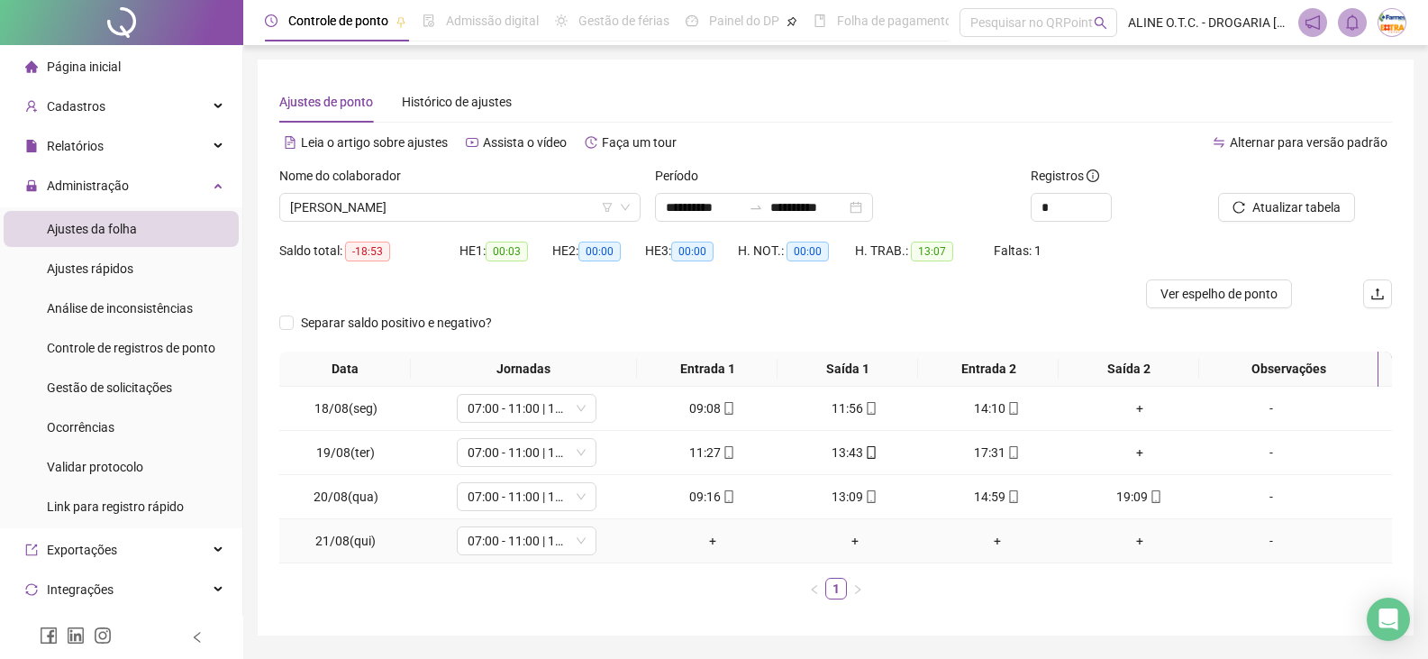
click at [1279, 544] on div "-" at bounding box center [1271, 541] width 106 height 20
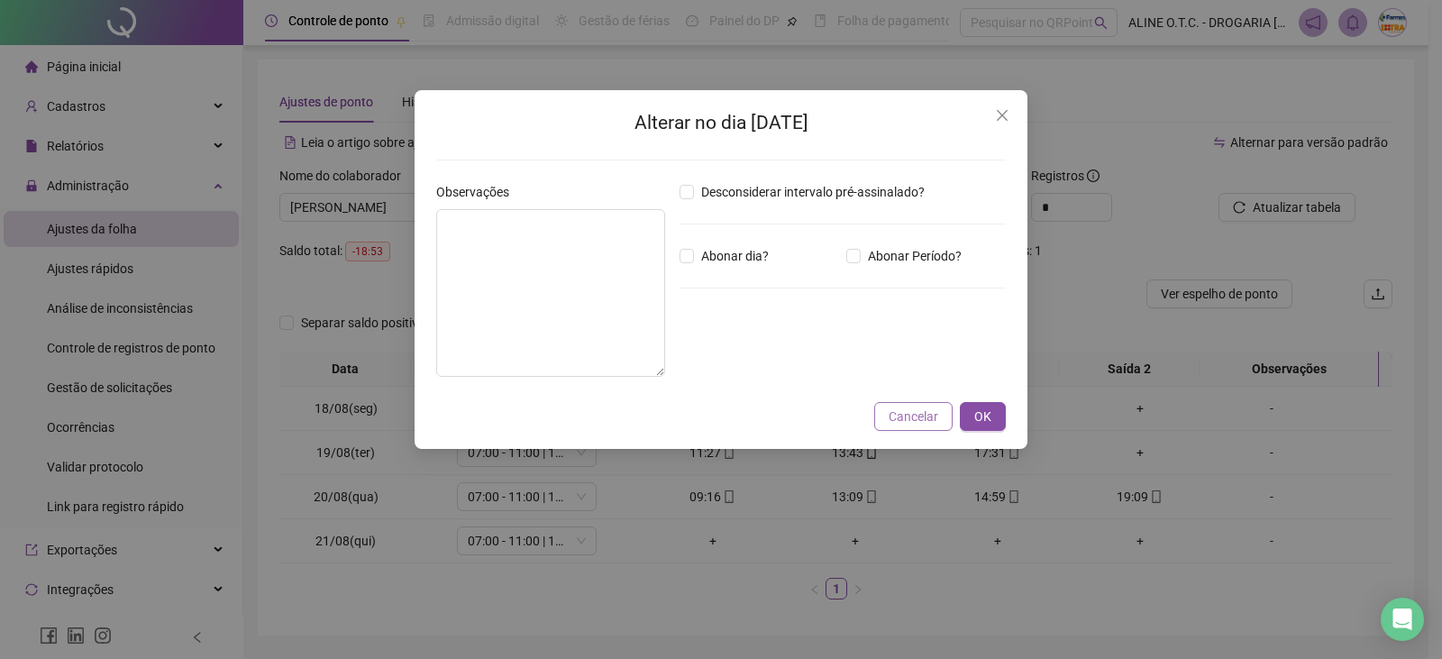
click at [919, 420] on span "Cancelar" at bounding box center [913, 416] width 50 height 20
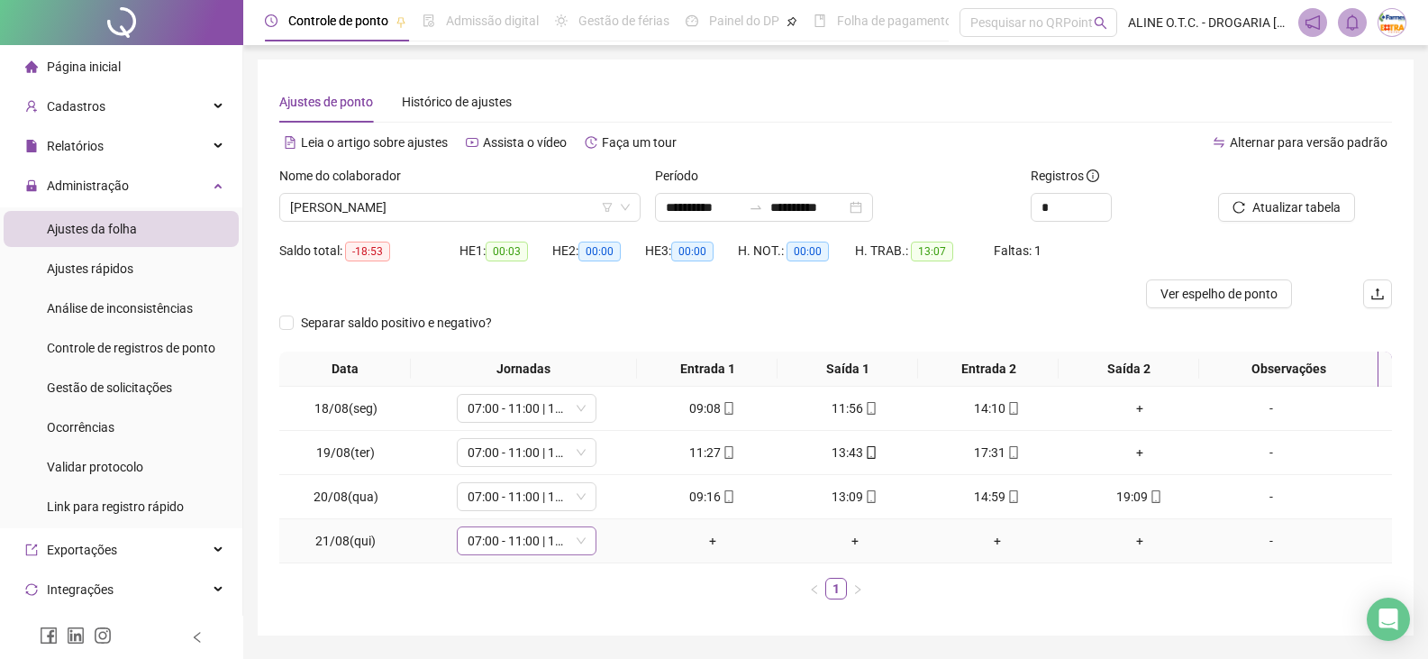
click at [517, 542] on span "07:00 - 11:00 | 13:00 - 17:00" at bounding box center [527, 540] width 118 height 27
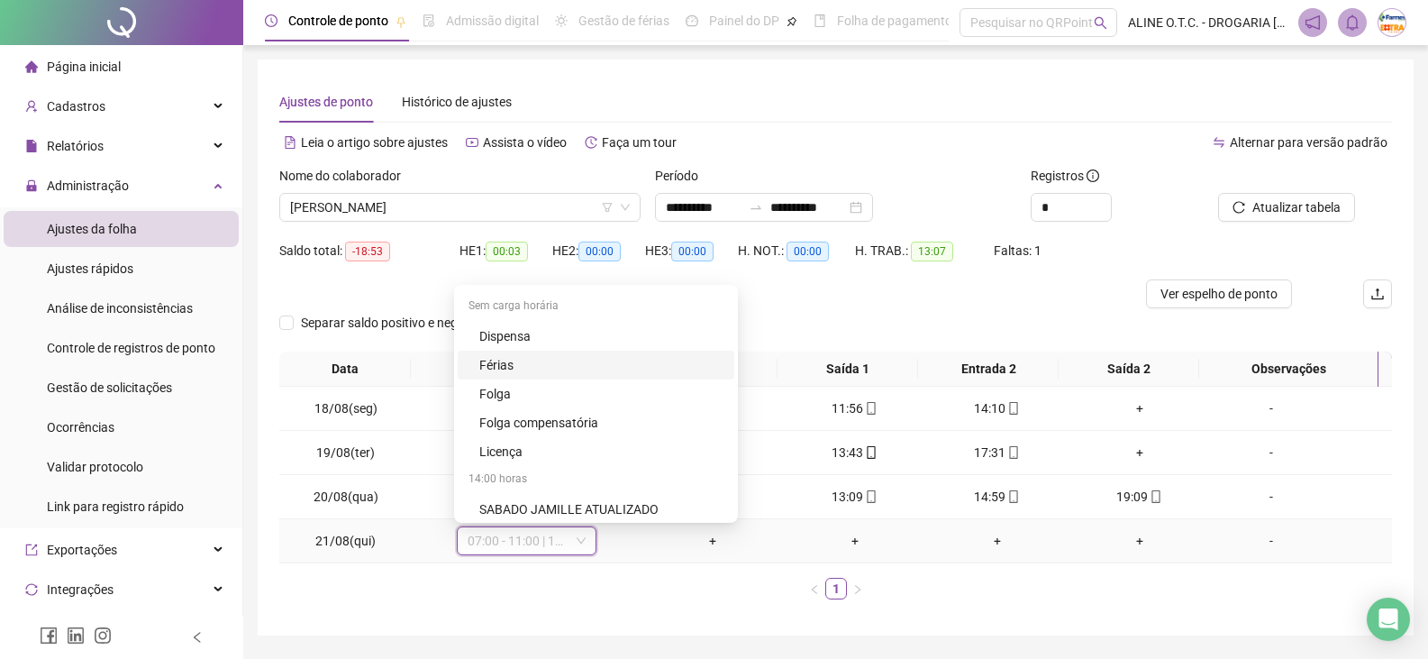
scroll to position [3345, 0]
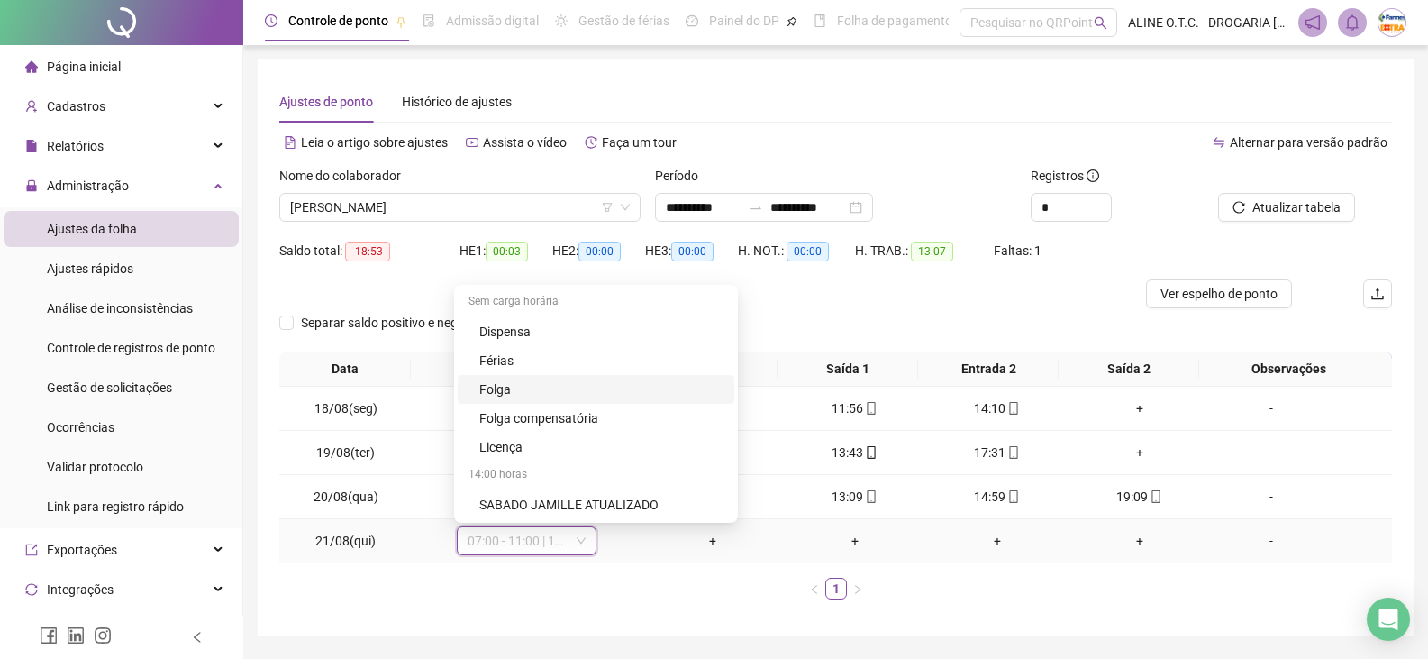
click at [515, 379] on div "Folga" at bounding box center [601, 389] width 244 height 20
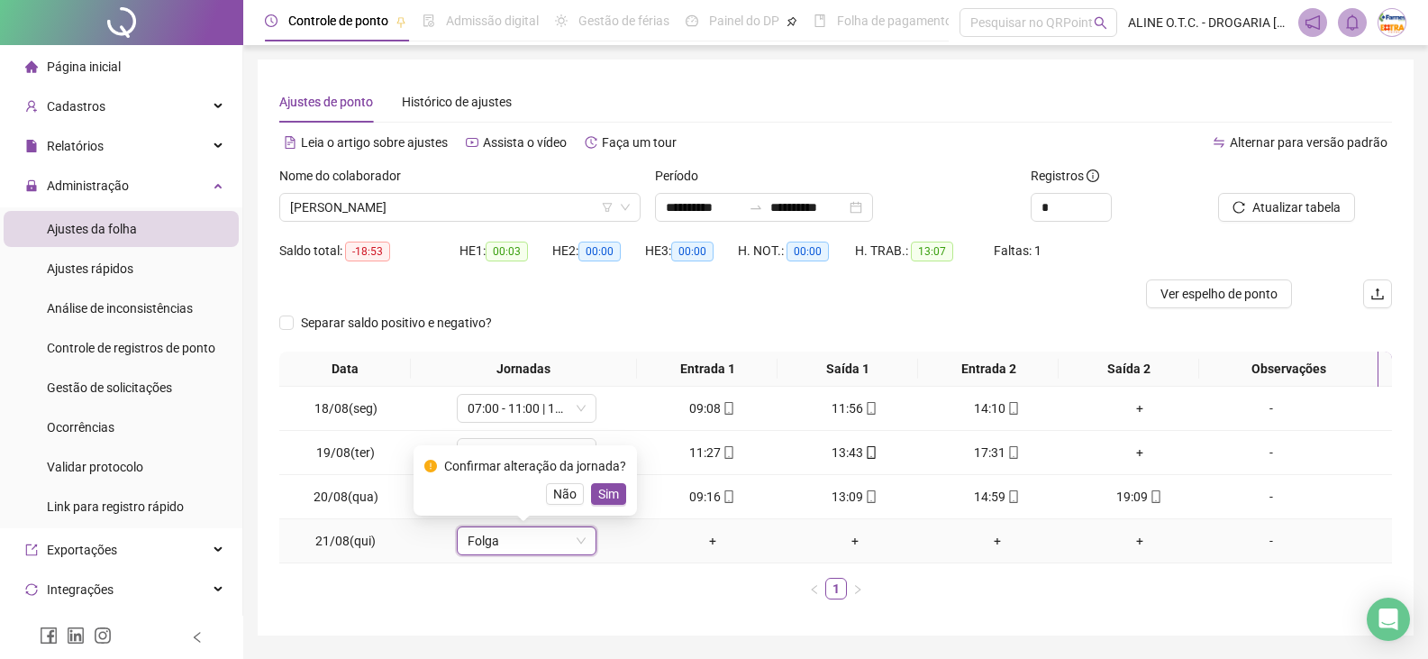
click at [612, 497] on span "Sim" at bounding box center [608, 494] width 21 height 20
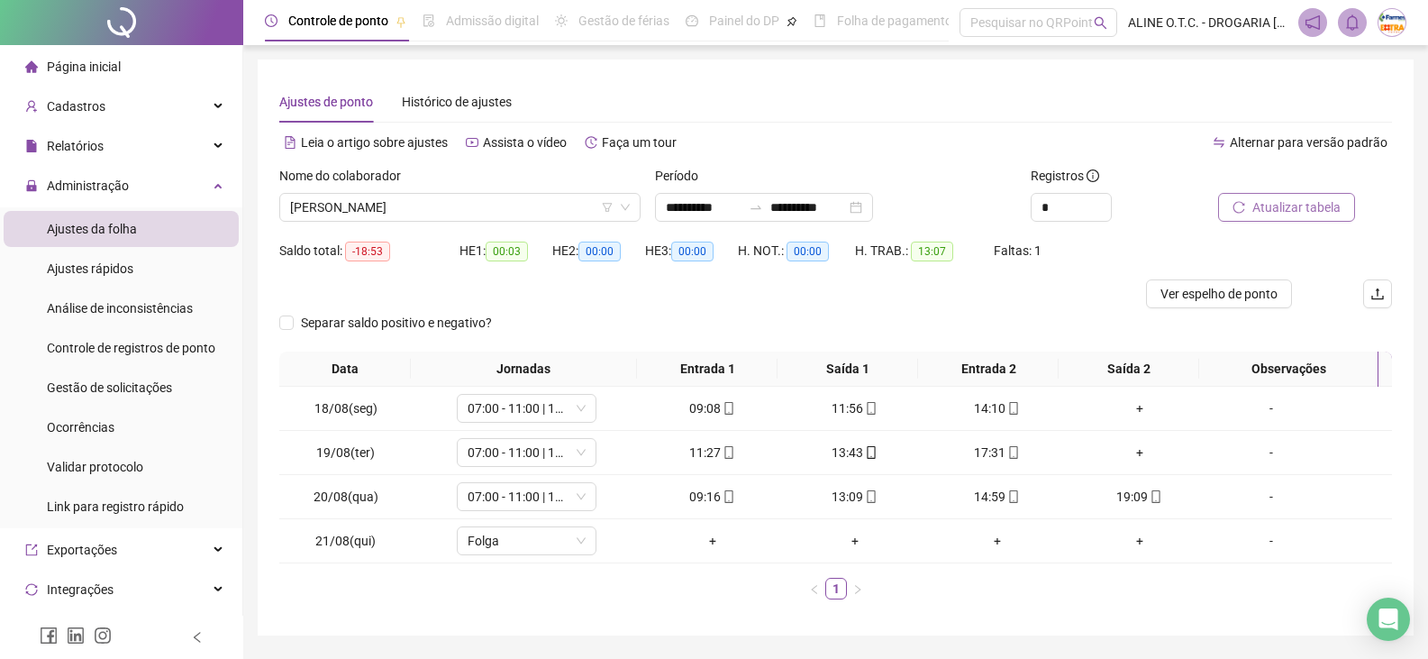
click at [1297, 219] on button "Atualizar tabela" at bounding box center [1286, 207] width 137 height 29
click at [495, 201] on span "[PERSON_NAME]" at bounding box center [460, 207] width 340 height 27
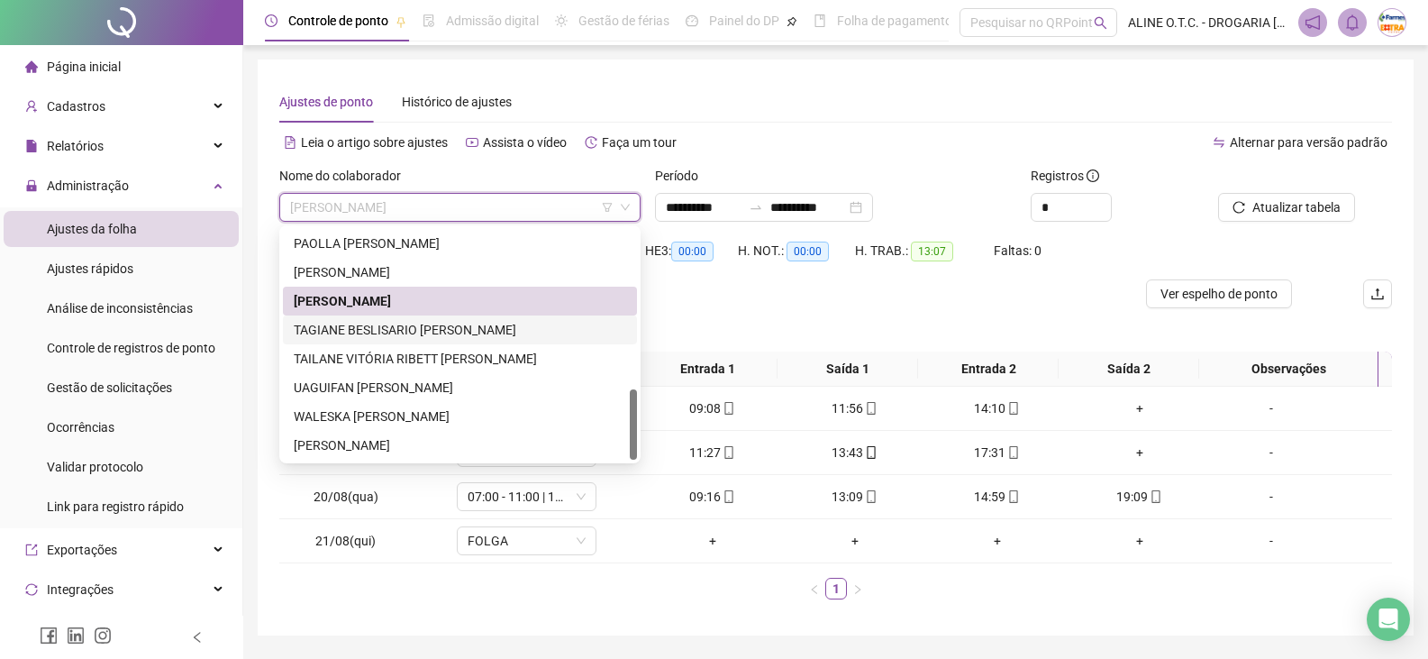
click at [509, 344] on div "[PERSON_NAME] APARECIDA [PERSON_NAME] [PERSON_NAME] TAGIANE BESLISARIO [PERSON_…" at bounding box center [460, 329] width 354 height 259
click at [480, 325] on div "TAGIANE BESLISARIO [PERSON_NAME]" at bounding box center [460, 330] width 332 height 20
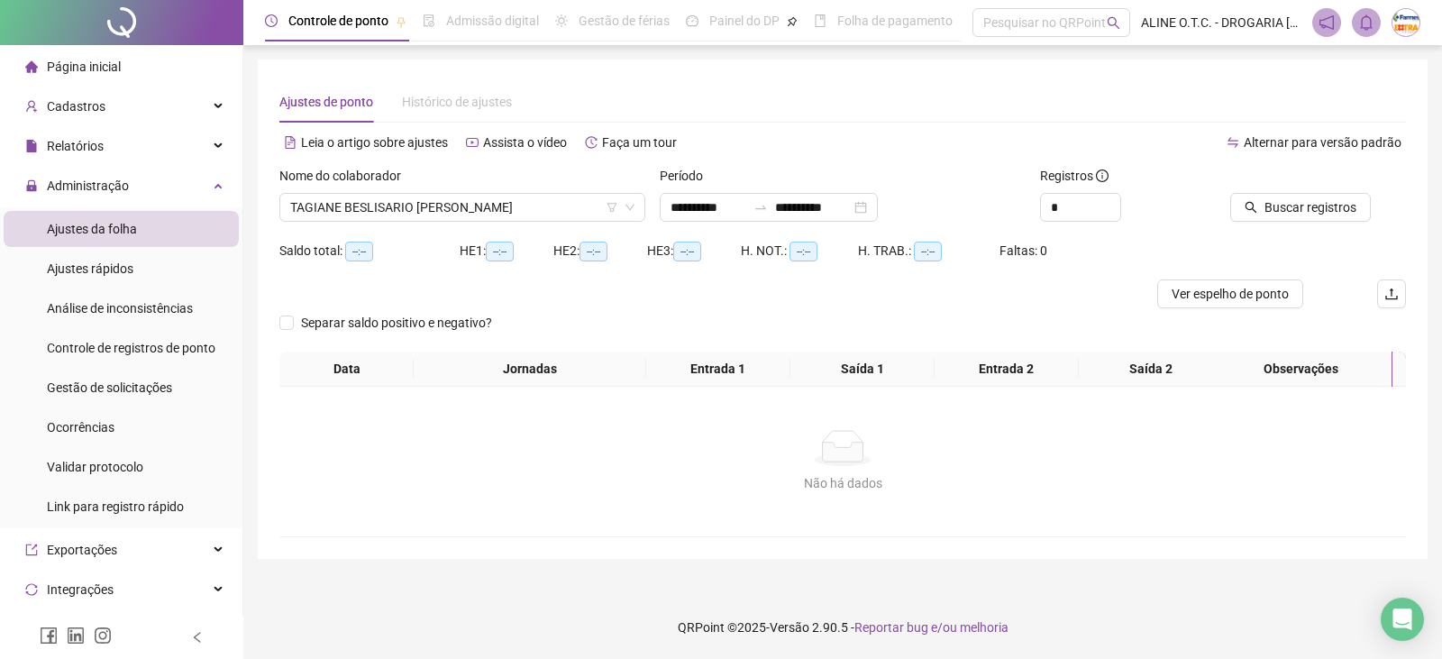
drag, startPoint x: 1304, startPoint y: 270, endPoint x: 1320, endPoint y: 298, distance: 32.3
click at [1306, 270] on div "Saldo total: --:-- HE 1: --:-- HE 2: --:-- HE 3: --:-- H. NOT.: --:-- H. TRAB.:…" at bounding box center [842, 257] width 1126 height 43
click at [1240, 199] on button "Buscar registros" at bounding box center [1300, 207] width 141 height 29
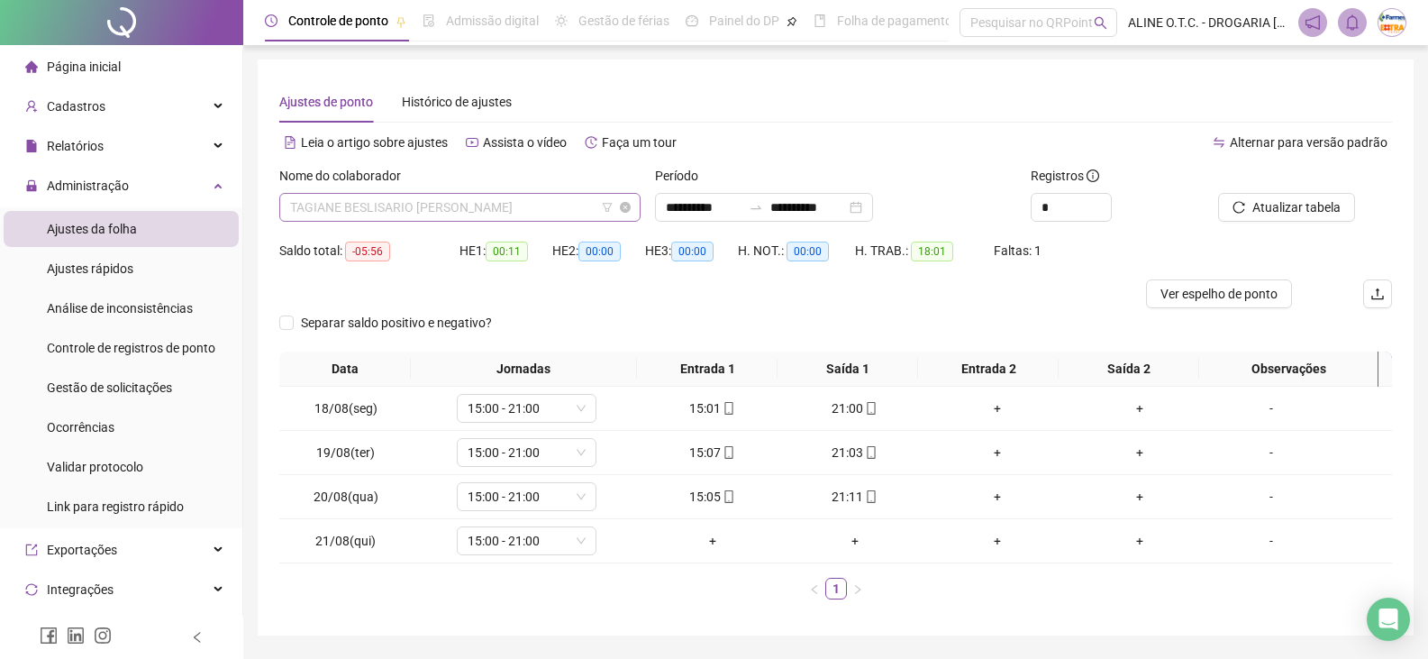
click at [334, 199] on span "TAGIANE BESLISARIO [PERSON_NAME]" at bounding box center [460, 207] width 340 height 27
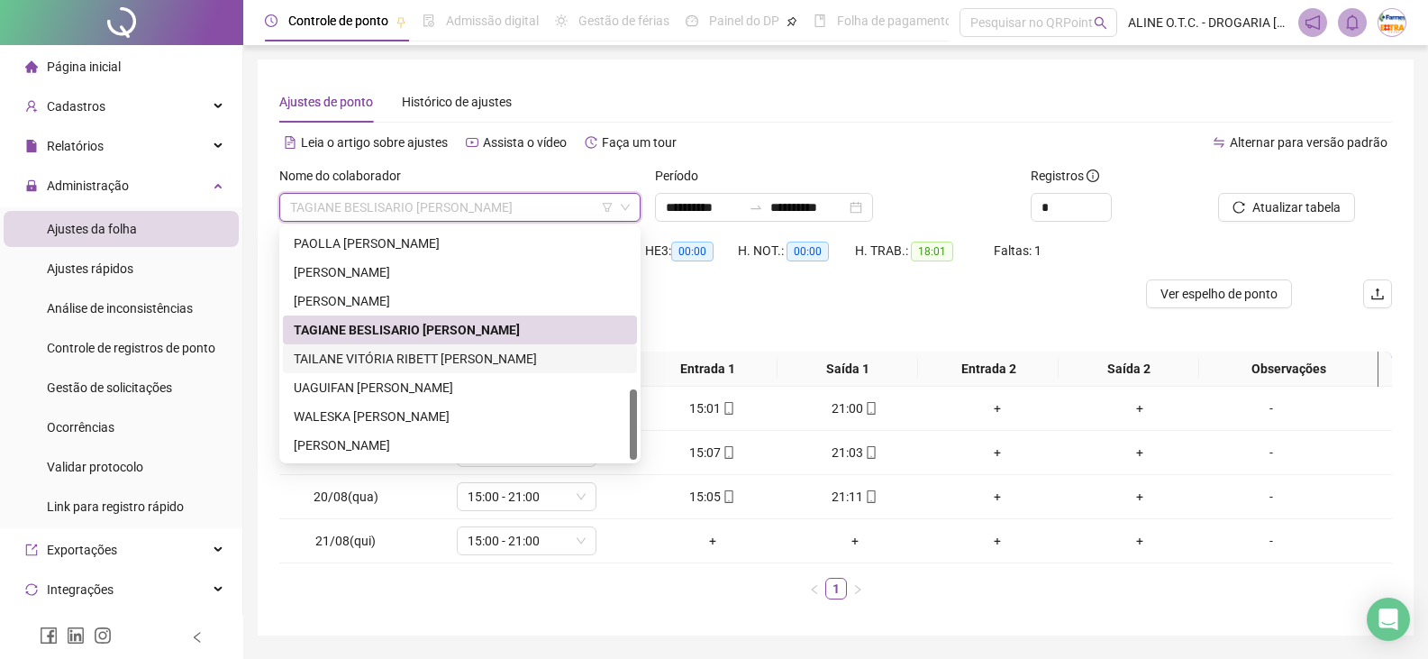
click at [354, 352] on div "TAILANE VITÓRIA RIBETT [PERSON_NAME]" at bounding box center [460, 359] width 332 height 20
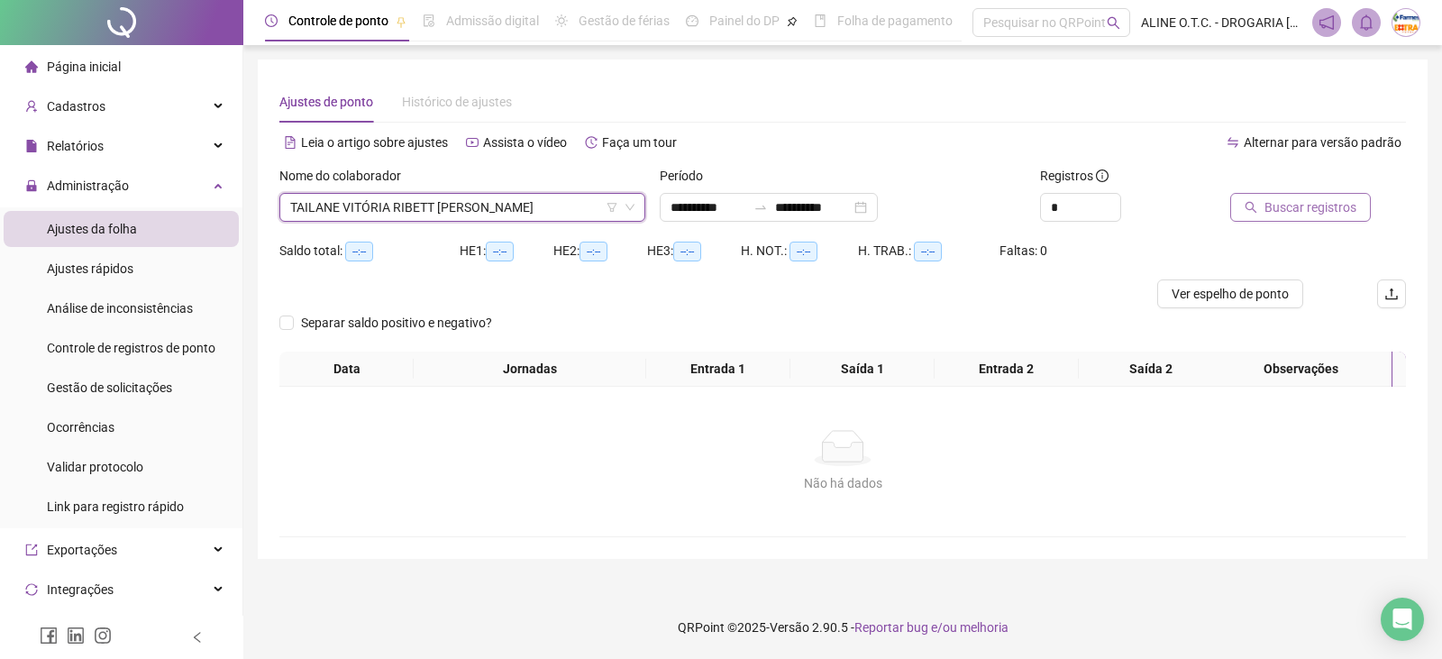
click at [1245, 203] on icon "search" at bounding box center [1250, 207] width 13 height 13
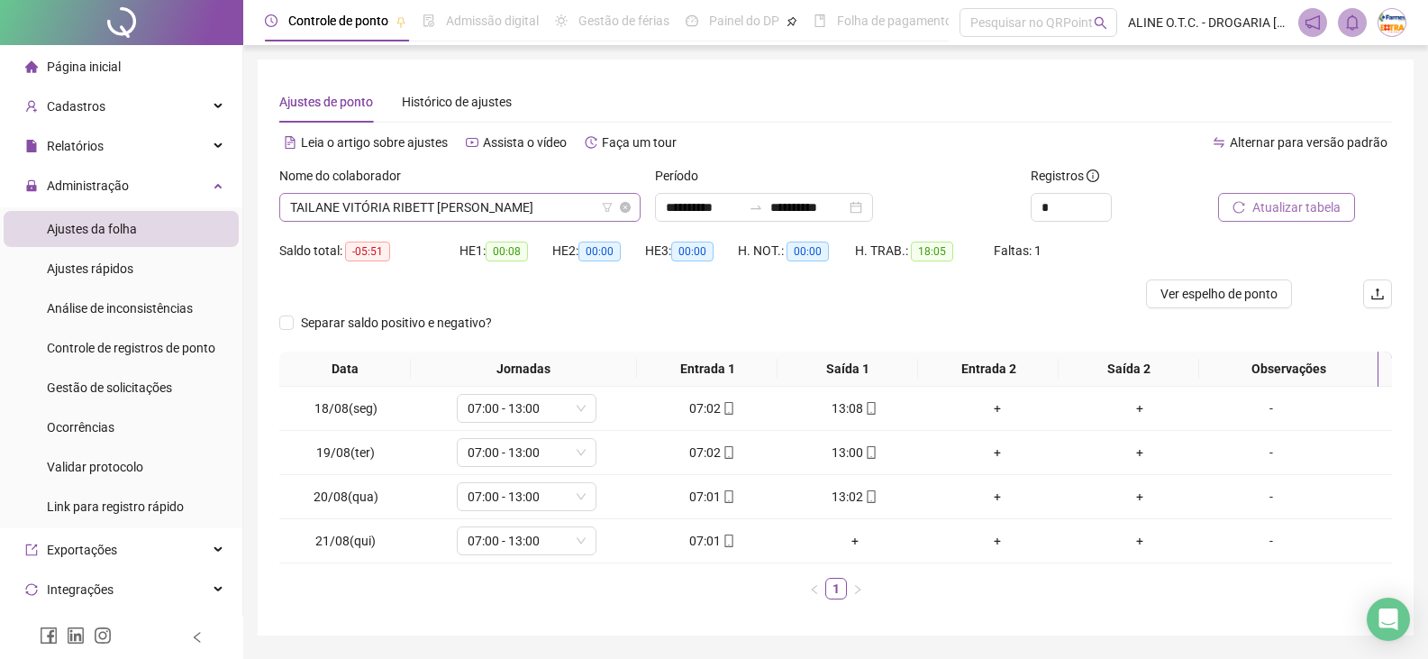
click at [425, 204] on span "TAILANE VITÓRIA RIBETT [PERSON_NAME]" at bounding box center [460, 207] width 340 height 27
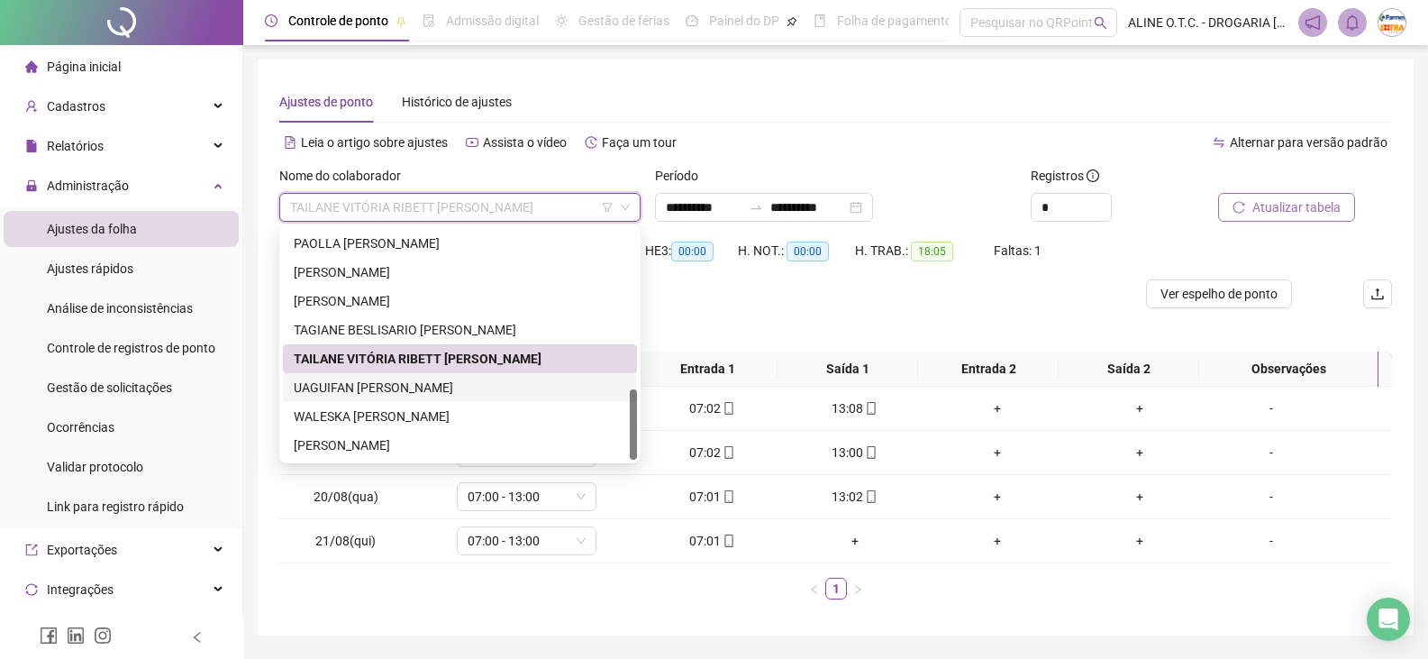
click at [382, 386] on div "UAGUIFAN [PERSON_NAME]" at bounding box center [460, 388] width 332 height 20
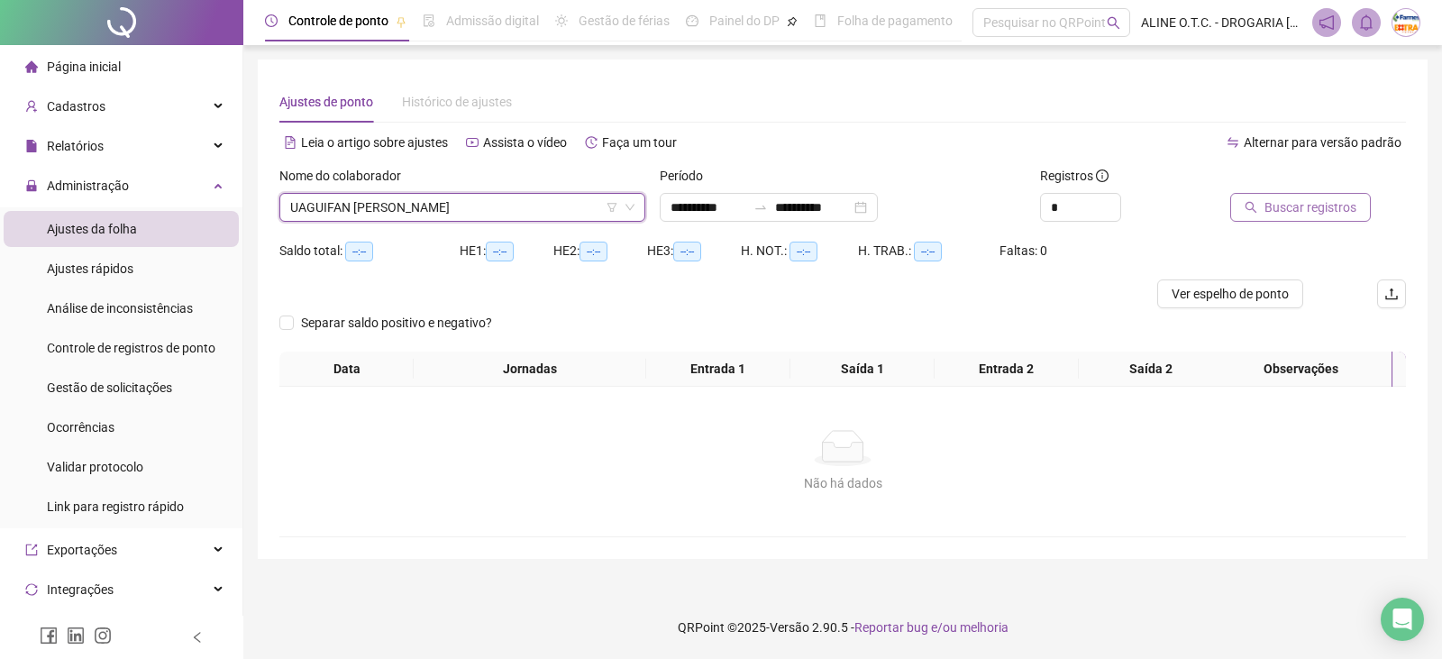
click at [1249, 207] on icon "search" at bounding box center [1250, 207] width 13 height 13
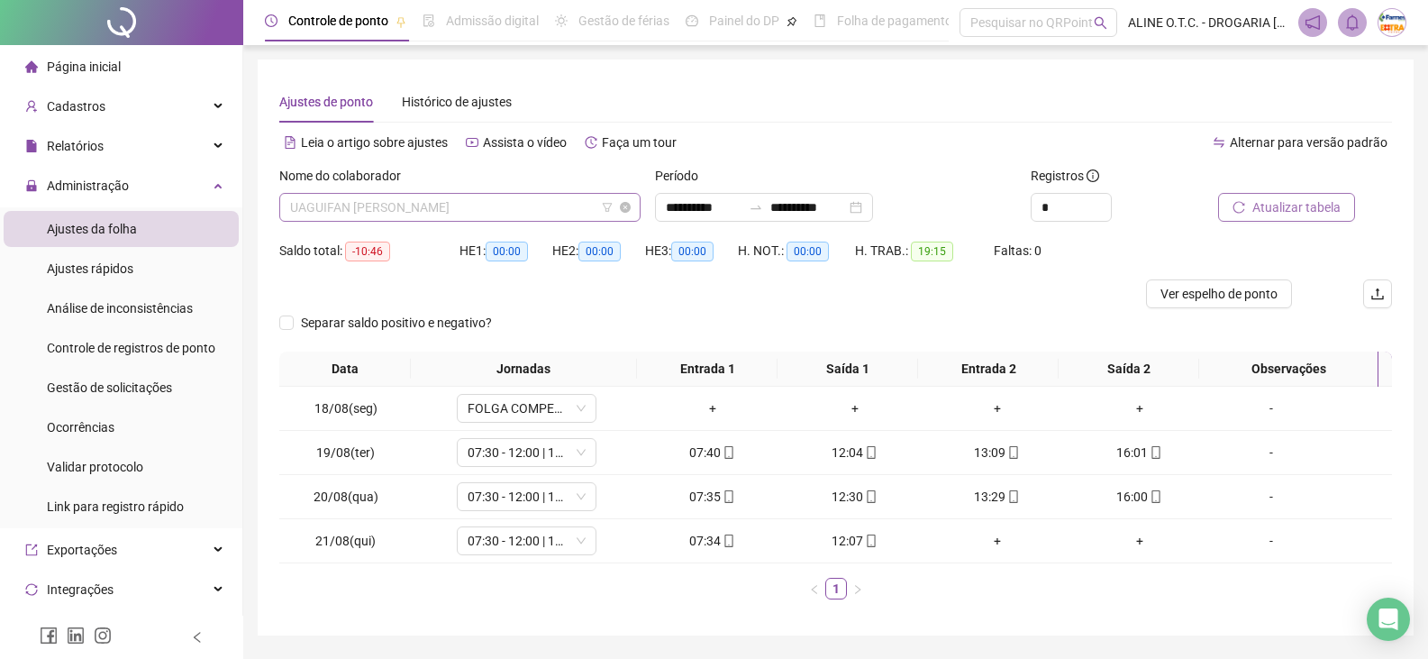
click at [437, 205] on span "UAGUIFAN [PERSON_NAME]" at bounding box center [460, 207] width 340 height 27
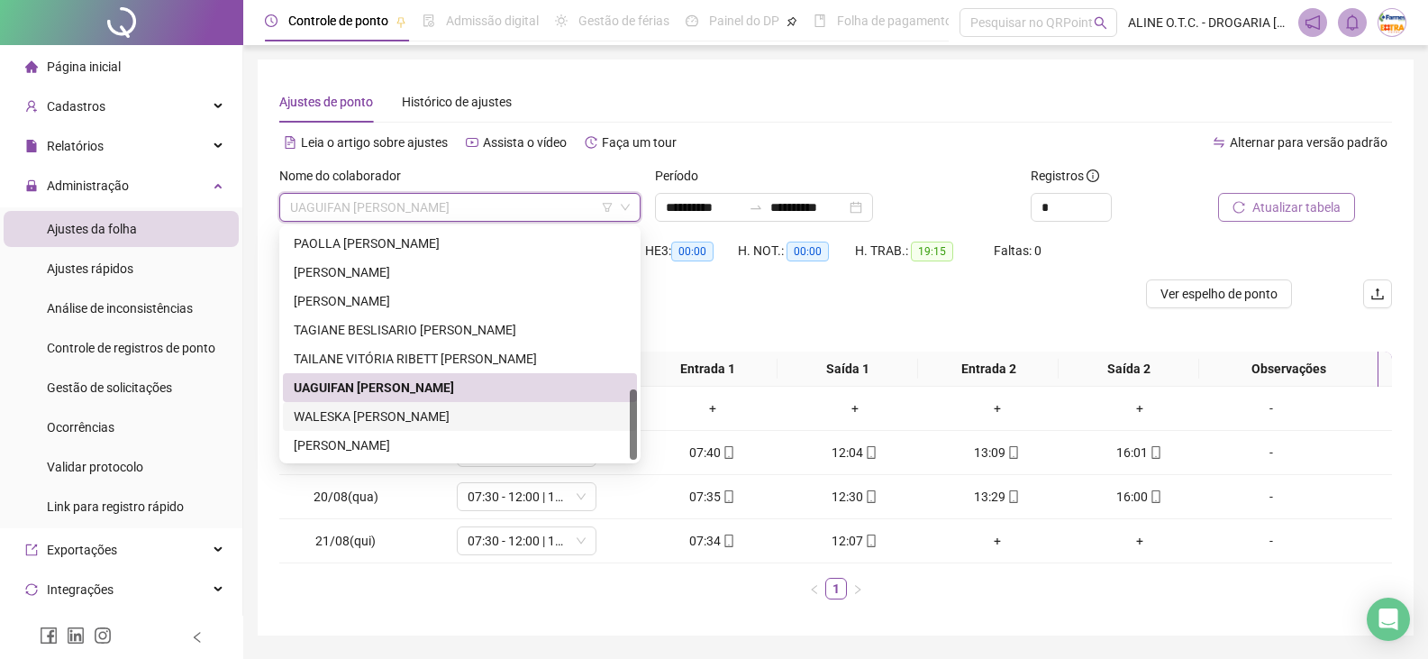
click at [418, 414] on div "WALESKA [PERSON_NAME]" at bounding box center [460, 416] width 332 height 20
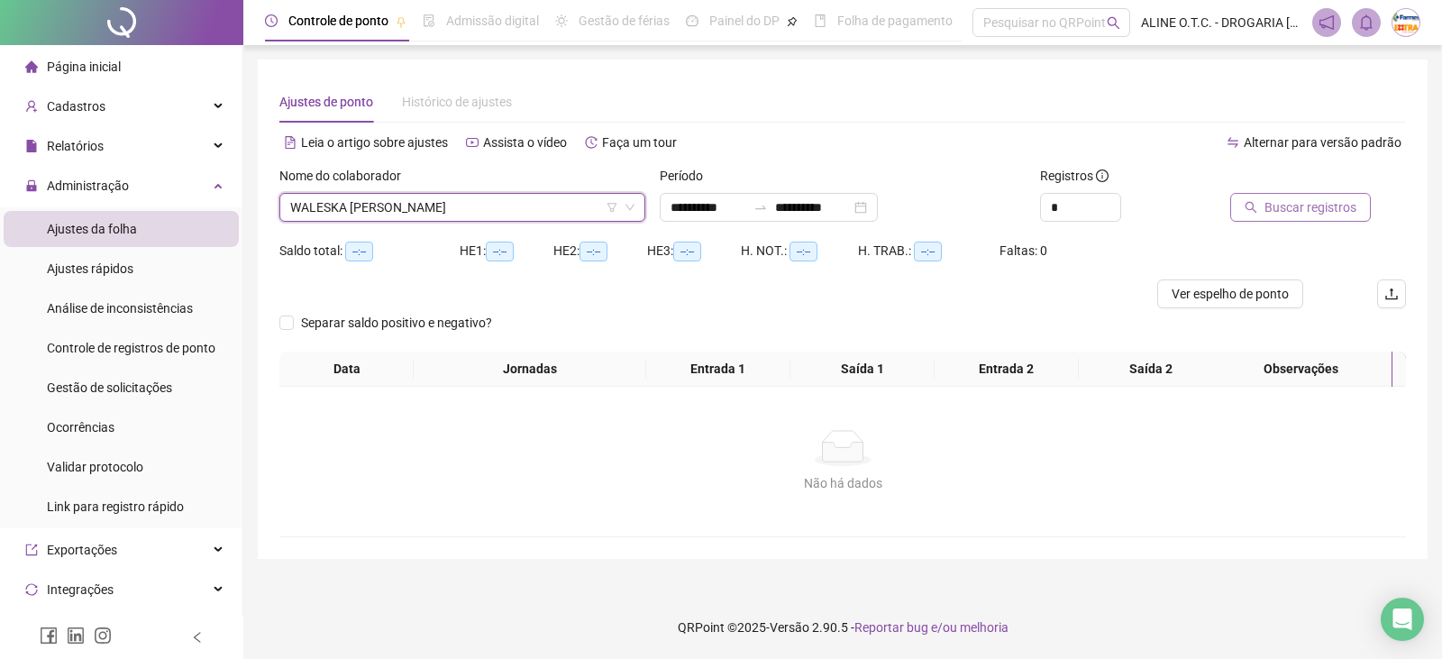
click at [1307, 201] on span "Buscar registros" at bounding box center [1310, 207] width 92 height 20
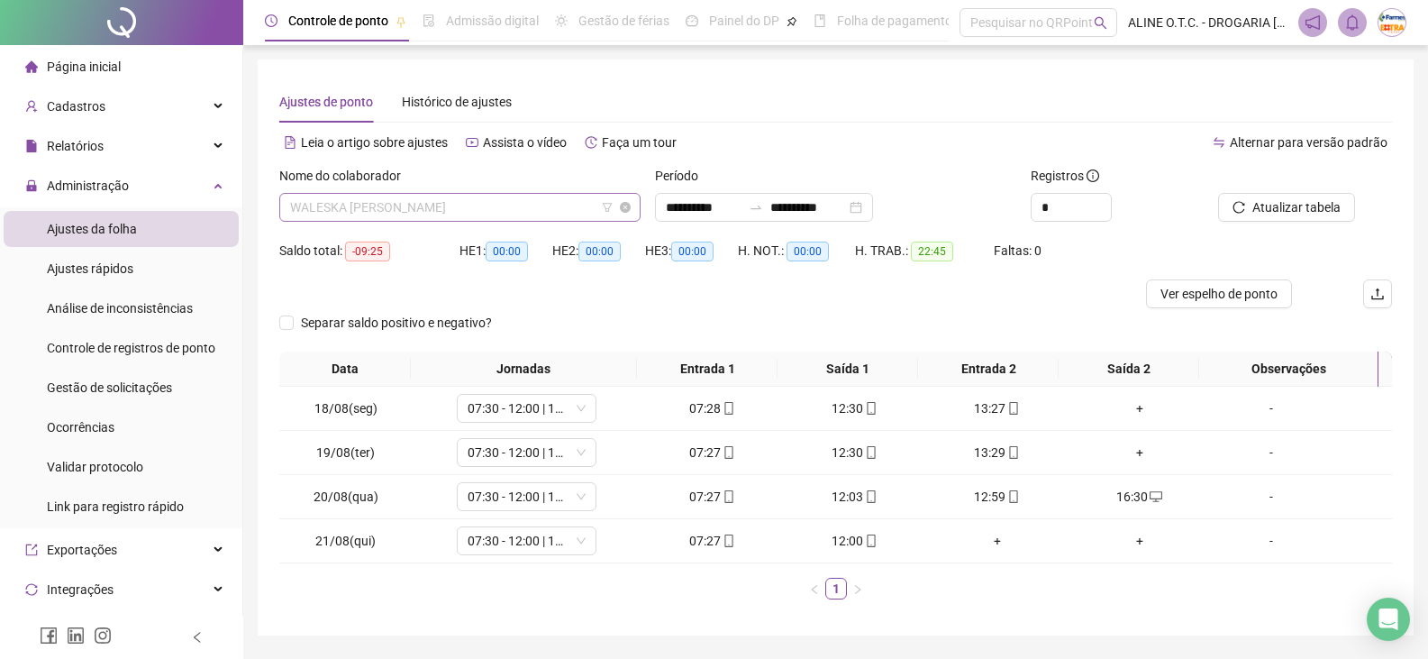
click at [517, 200] on span "WALESKA [PERSON_NAME]" at bounding box center [460, 207] width 340 height 27
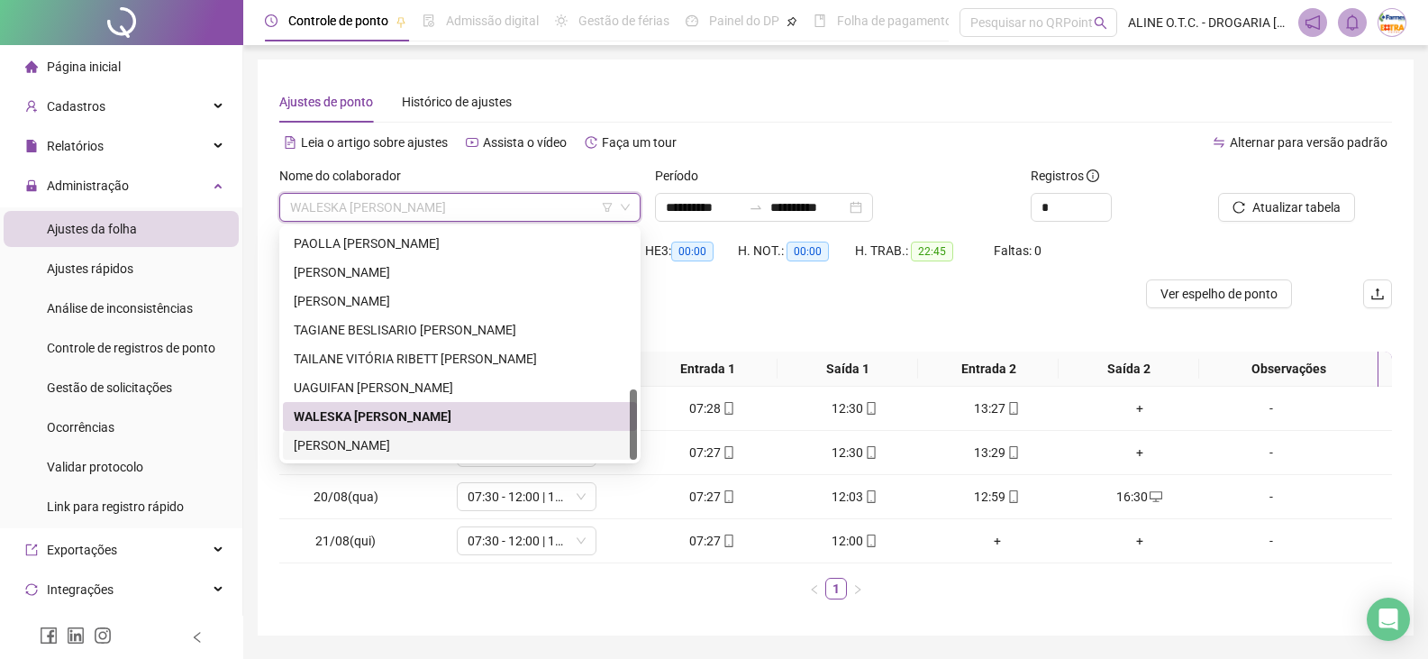
click at [433, 440] on div "[PERSON_NAME]" at bounding box center [460, 445] width 332 height 20
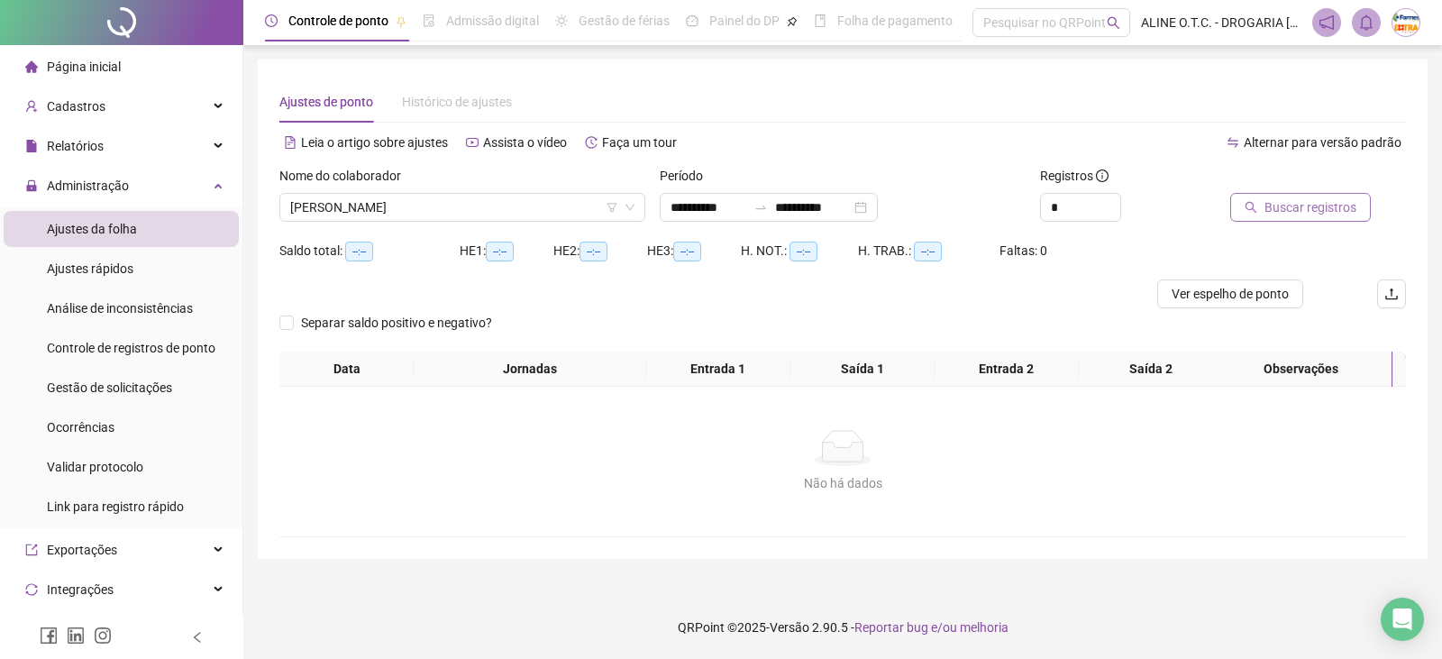
click at [1326, 201] on span "Buscar registros" at bounding box center [1310, 207] width 92 height 20
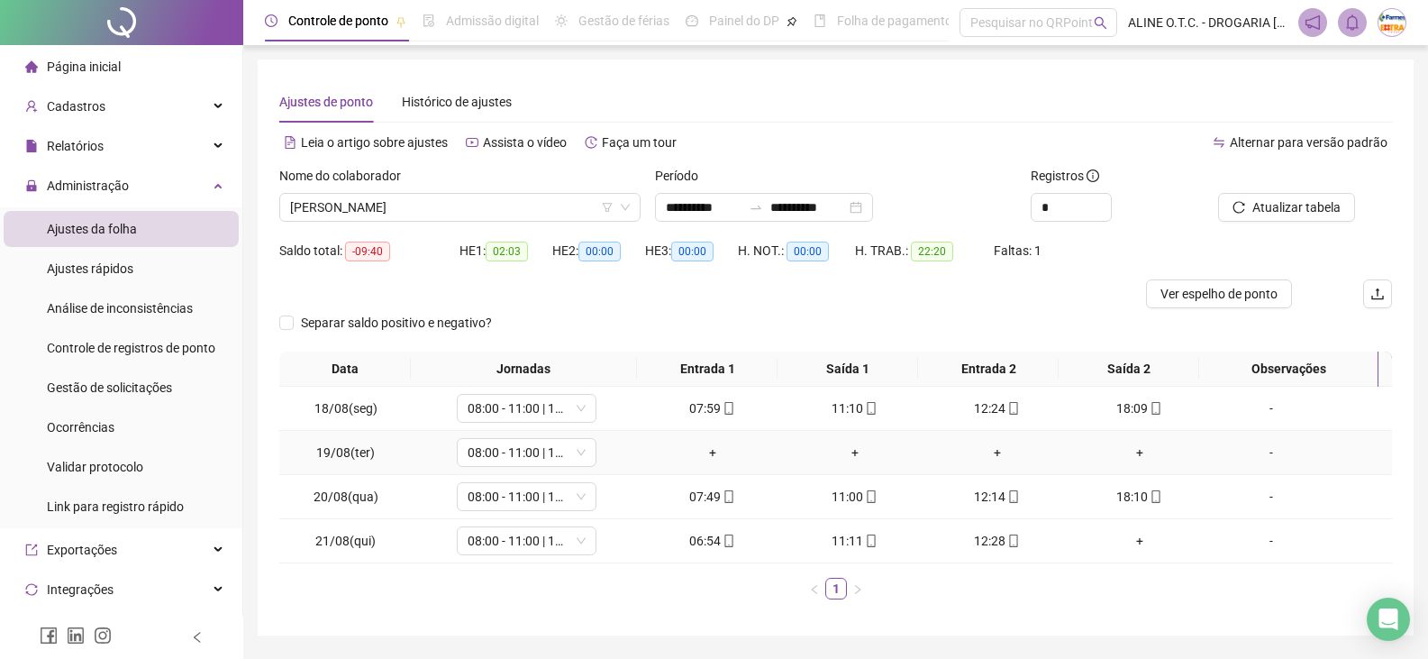
click at [1265, 460] on div "-" at bounding box center [1271, 452] width 106 height 20
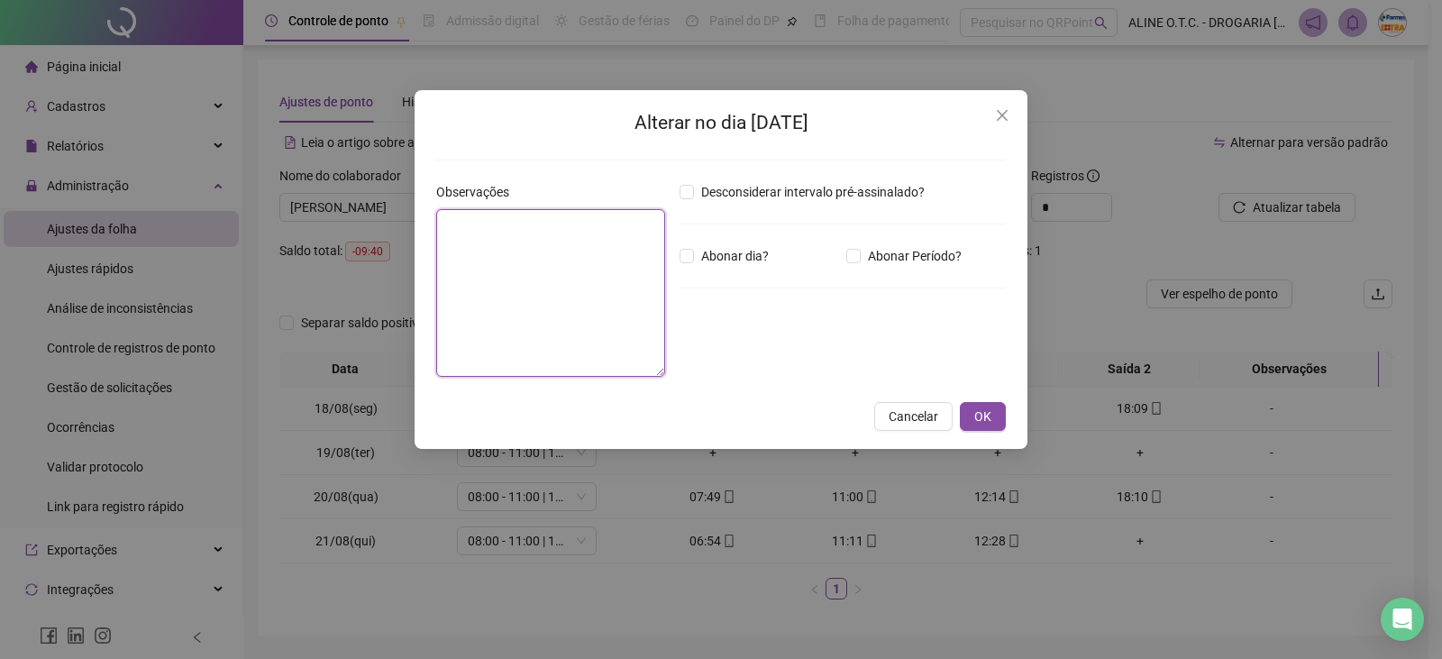
click at [530, 228] on textarea at bounding box center [550, 293] width 229 height 168
type textarea "**********"
click at [987, 406] on span "OK" at bounding box center [982, 416] width 17 height 20
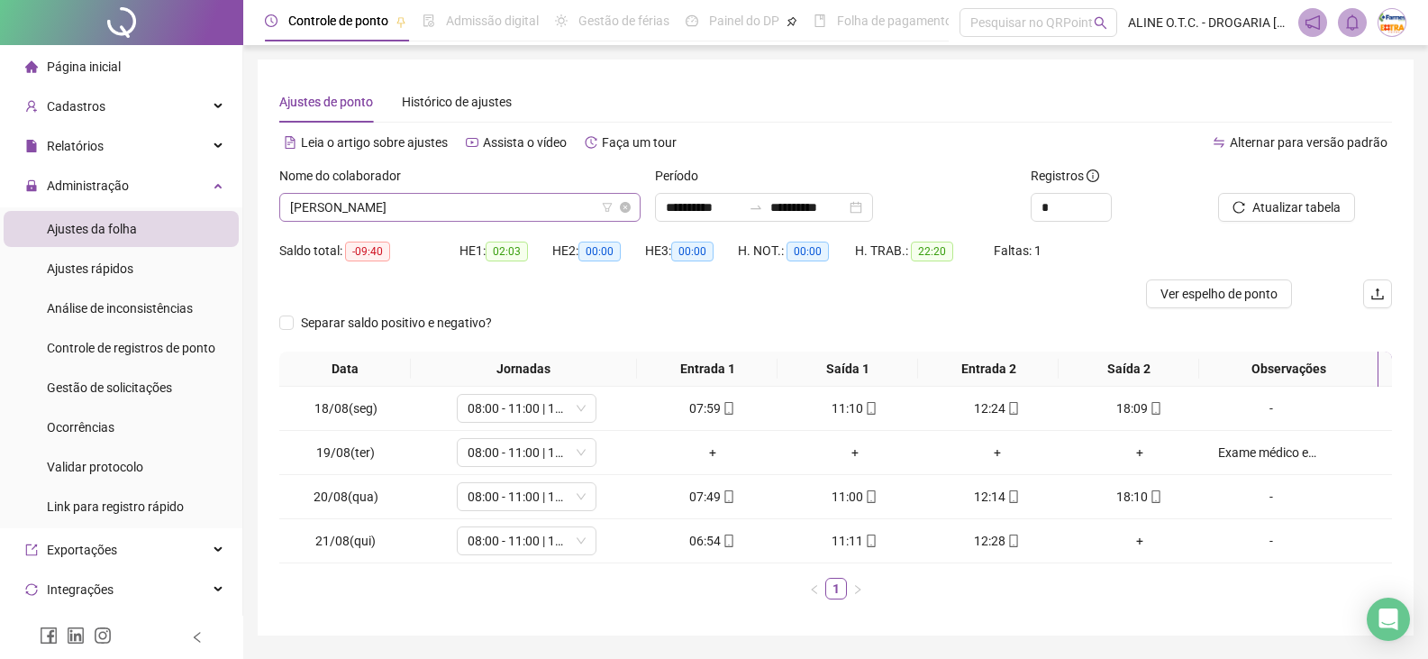
click at [514, 207] on span "[PERSON_NAME]" at bounding box center [460, 207] width 340 height 27
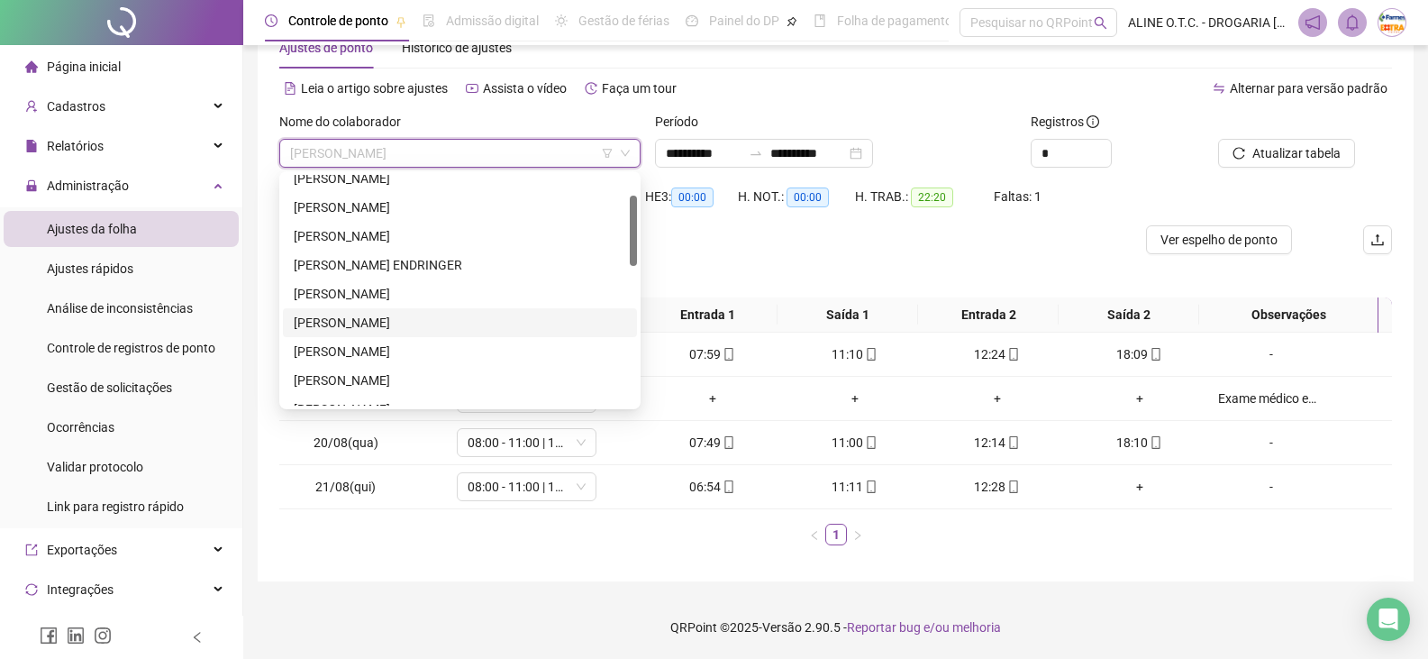
scroll to position [0, 0]
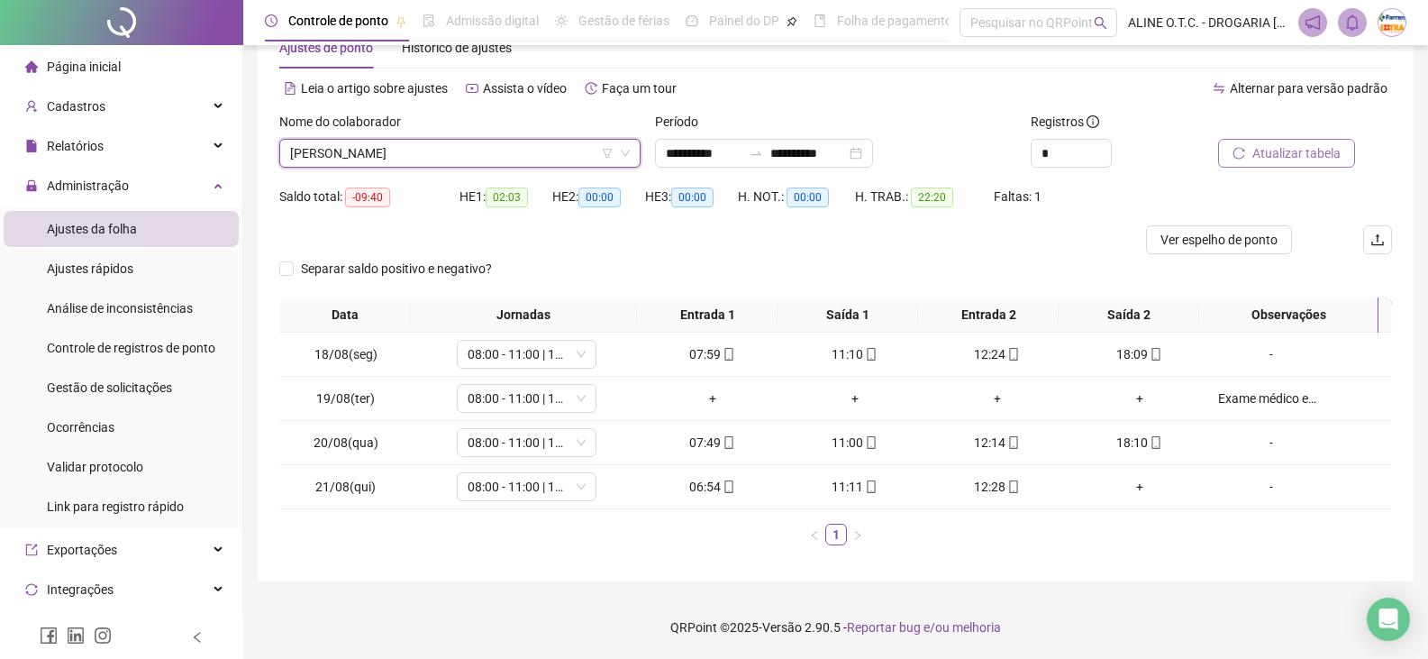
click at [1329, 152] on span "Atualizar tabela" at bounding box center [1296, 153] width 88 height 20
click at [423, 160] on span "[PERSON_NAME]" at bounding box center [460, 153] width 340 height 27
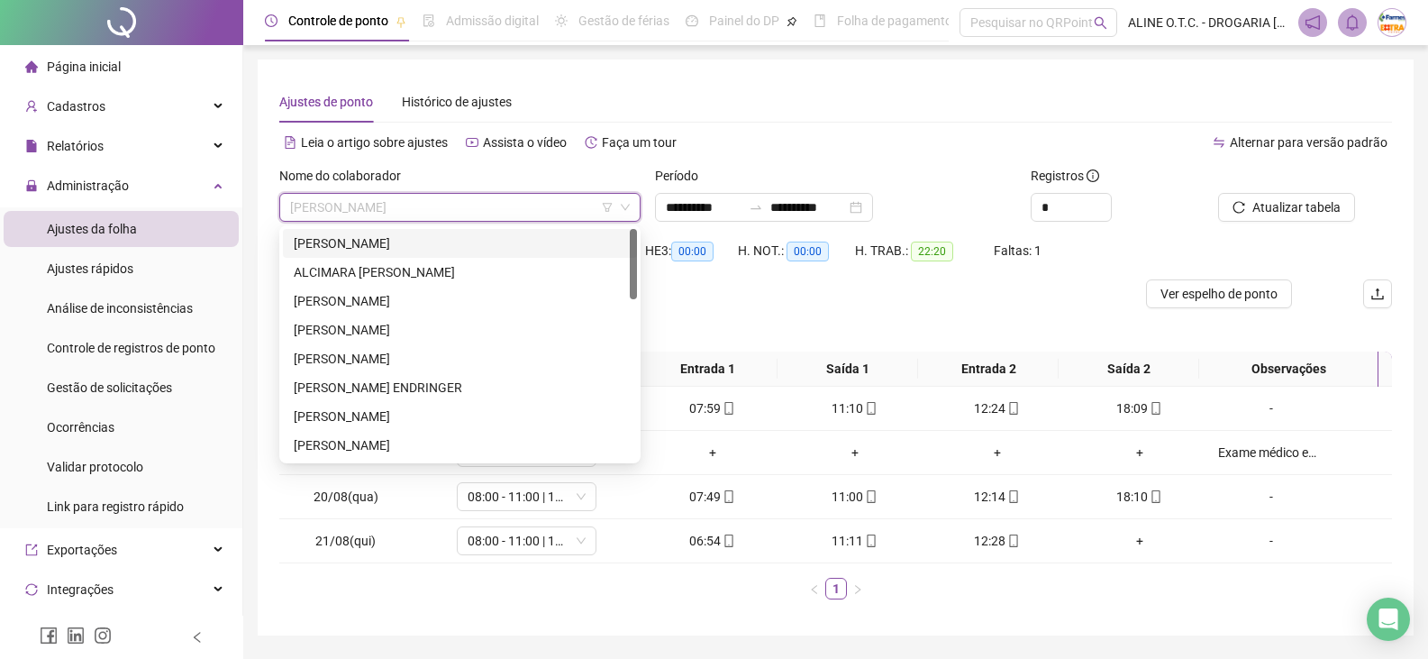
click at [395, 249] on div "[PERSON_NAME]" at bounding box center [460, 243] width 332 height 20
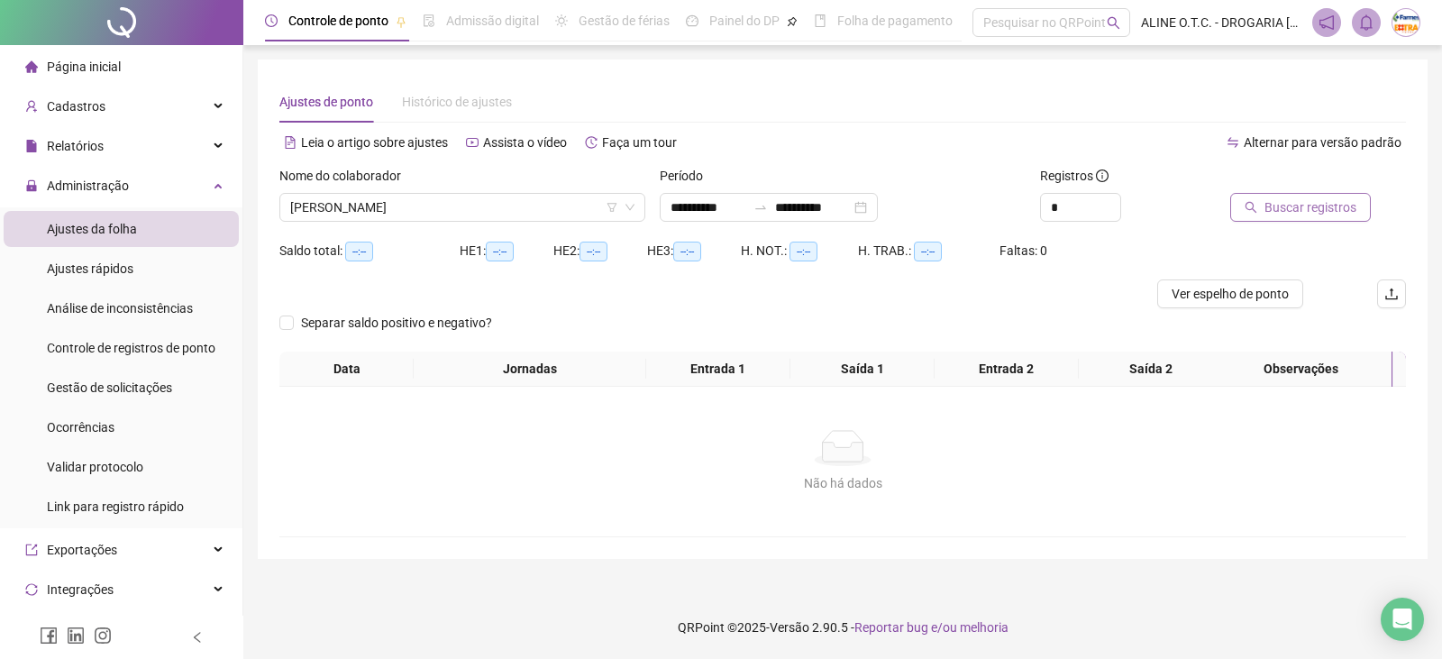
drag, startPoint x: 1239, startPoint y: 202, endPoint x: 1243, endPoint y: 211, distance: 10.1
click at [1243, 211] on button "Buscar registros" at bounding box center [1300, 207] width 141 height 29
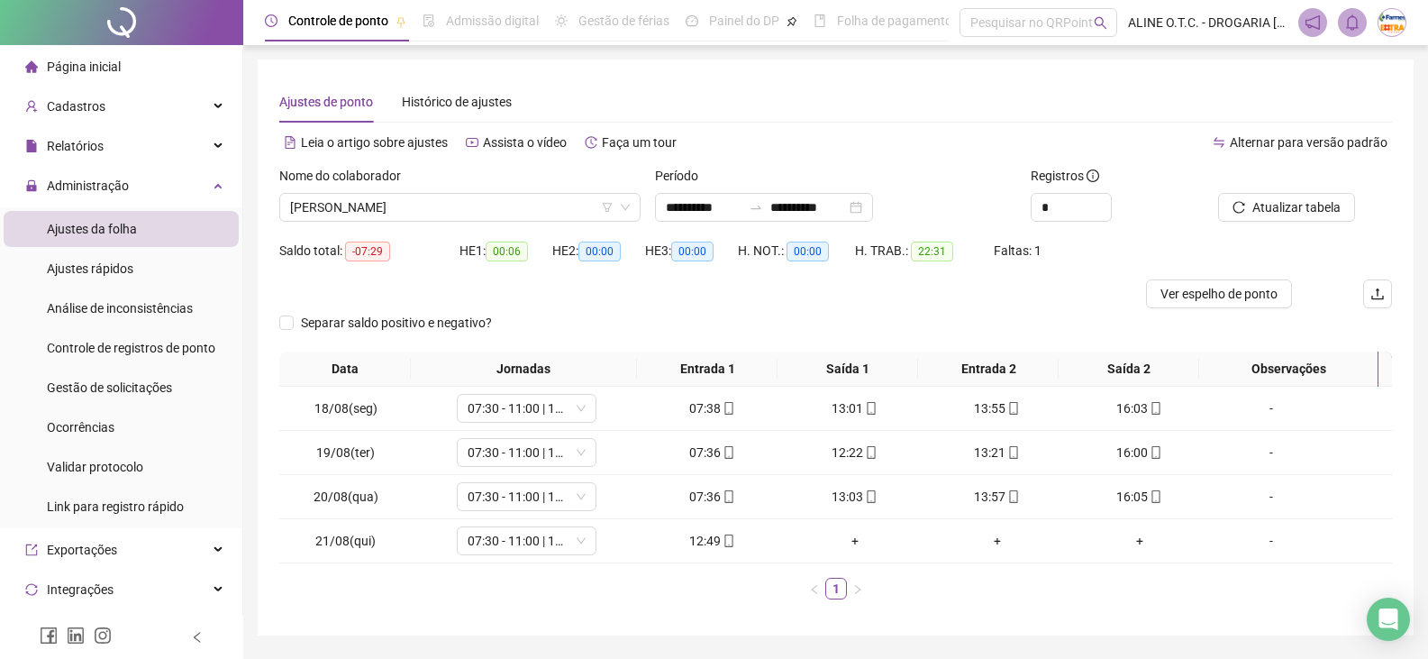
click at [86, 62] on span "Página inicial" at bounding box center [84, 66] width 74 height 14
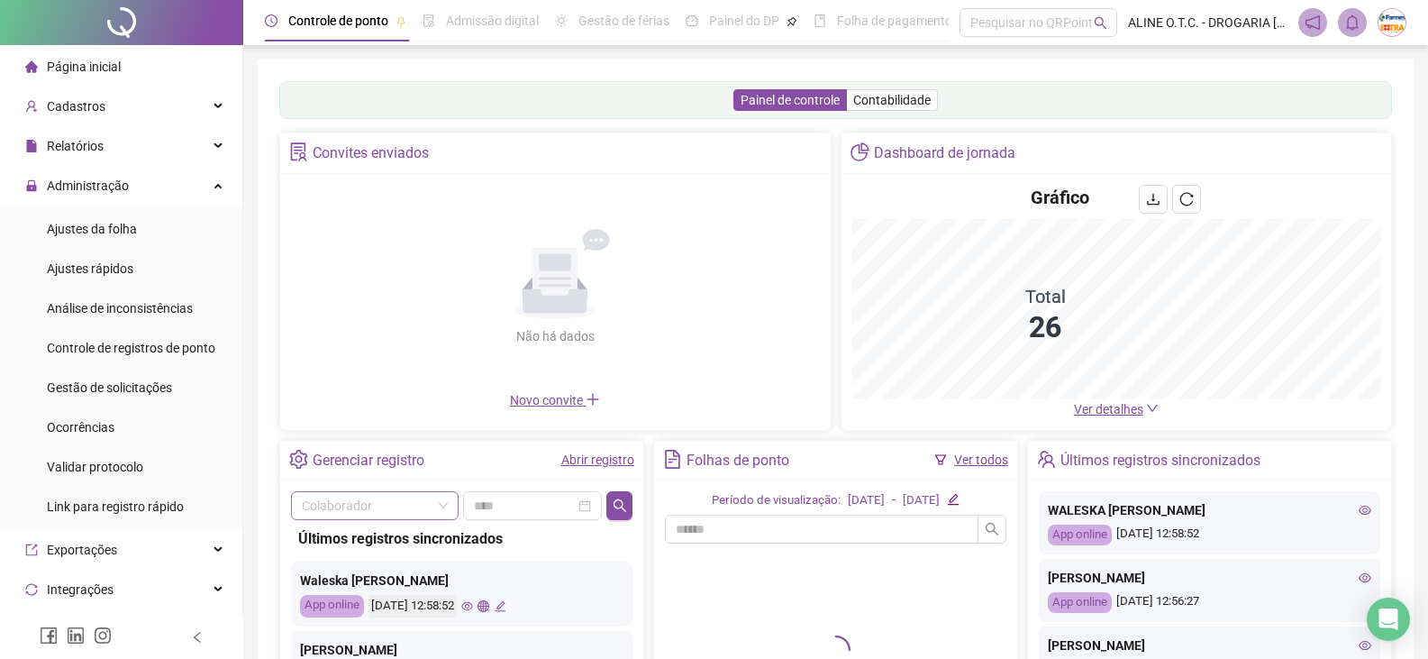
click at [404, 508] on input "search" at bounding box center [367, 505] width 130 height 27
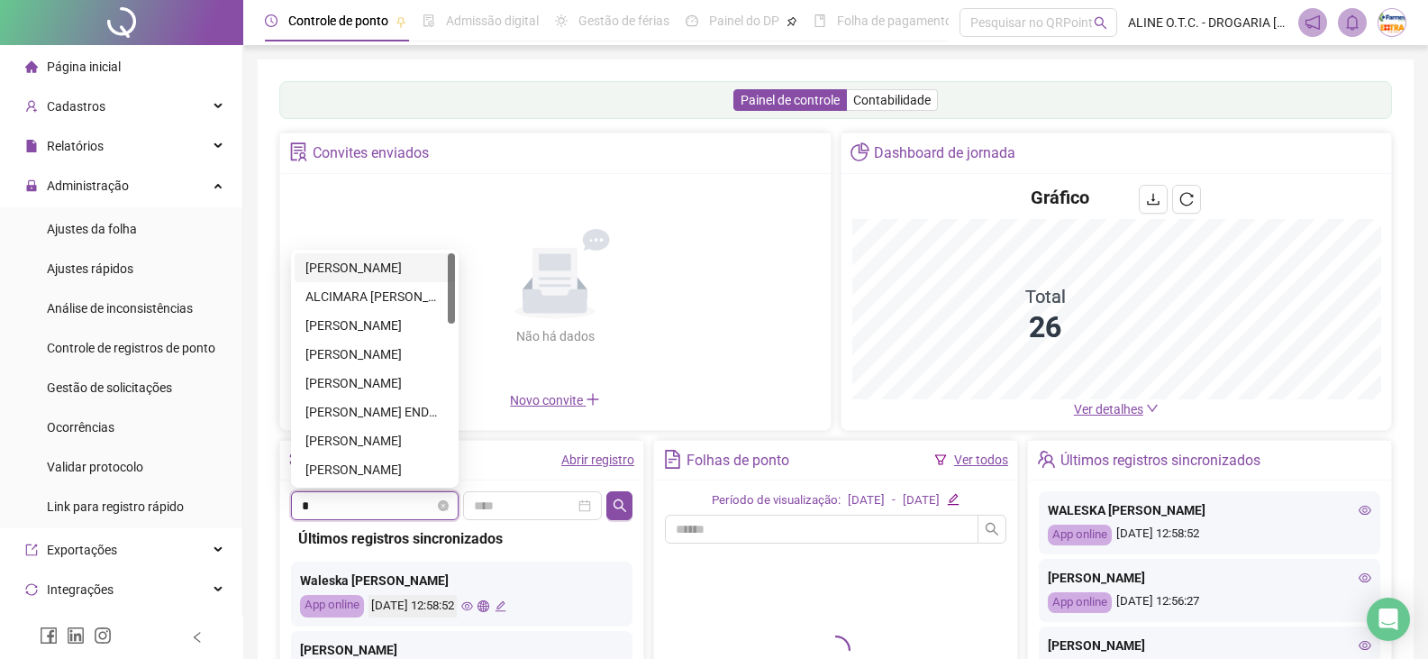
type input "**"
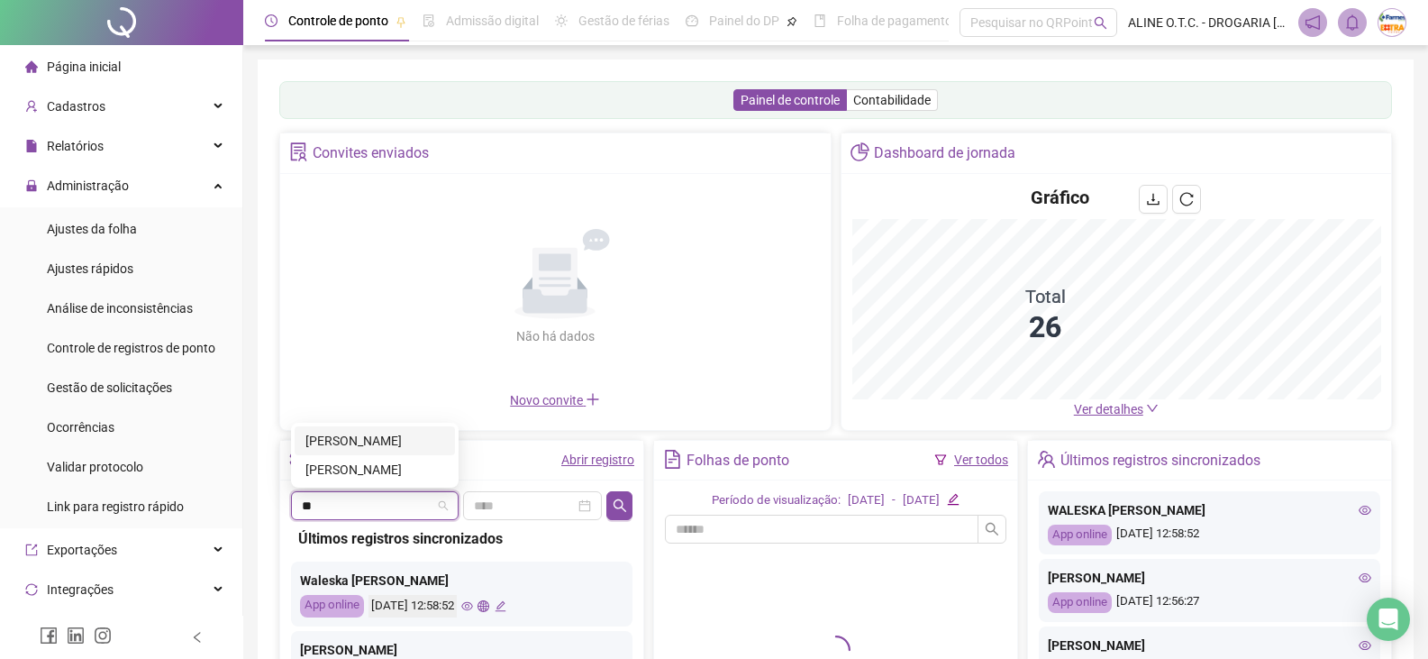
click at [354, 442] on div "[PERSON_NAME]" at bounding box center [374, 441] width 139 height 20
click at [387, 421] on div "Não há dados Não há dados Novo convite" at bounding box center [555, 297] width 551 height 247
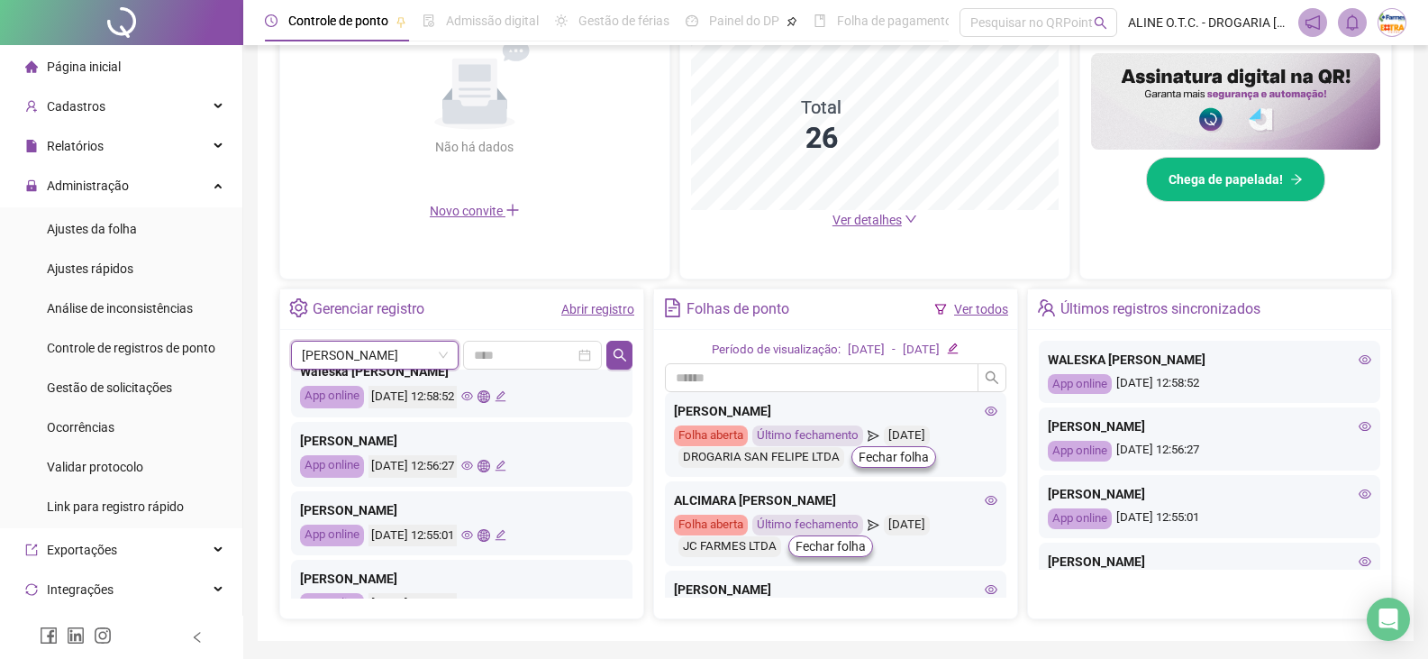
scroll to position [90, 0]
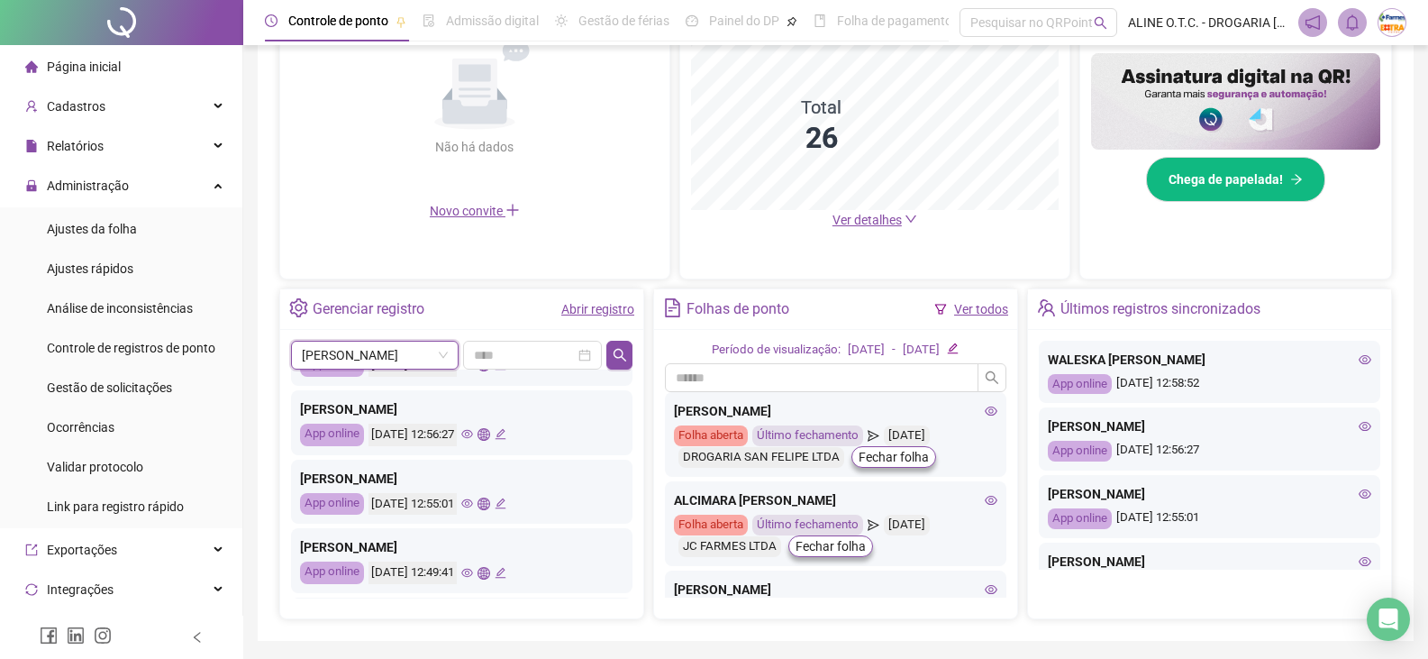
click at [473, 572] on icon "eye" at bounding box center [467, 573] width 12 height 12
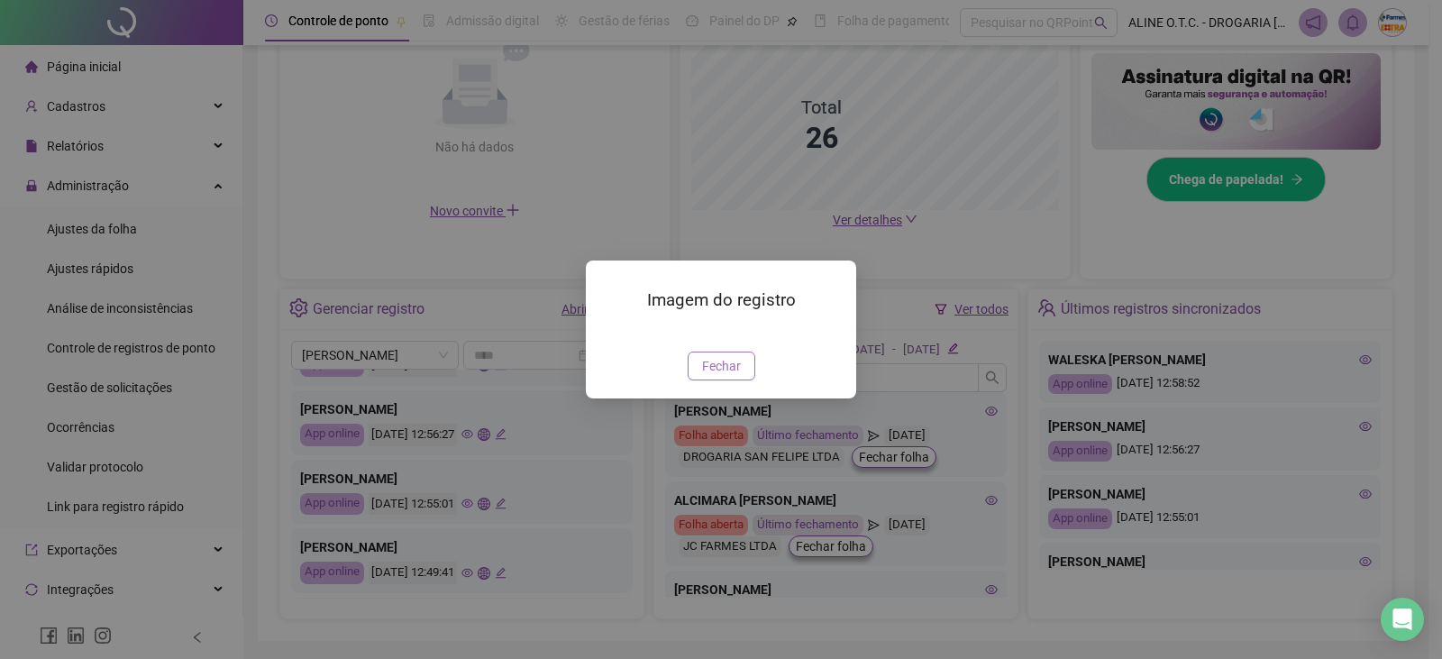
click at [718, 376] on span "Fechar" at bounding box center [721, 366] width 39 height 20
